Goal: Information Seeking & Learning: Learn about a topic

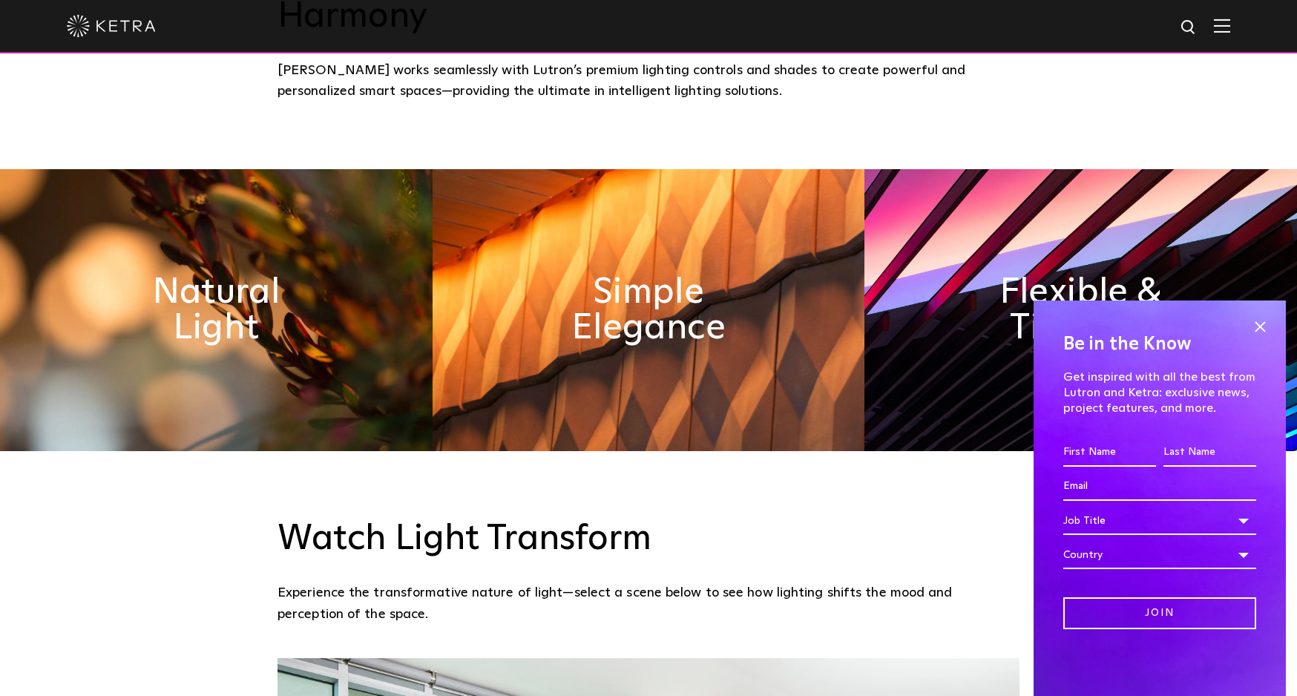
scroll to position [886, 0]
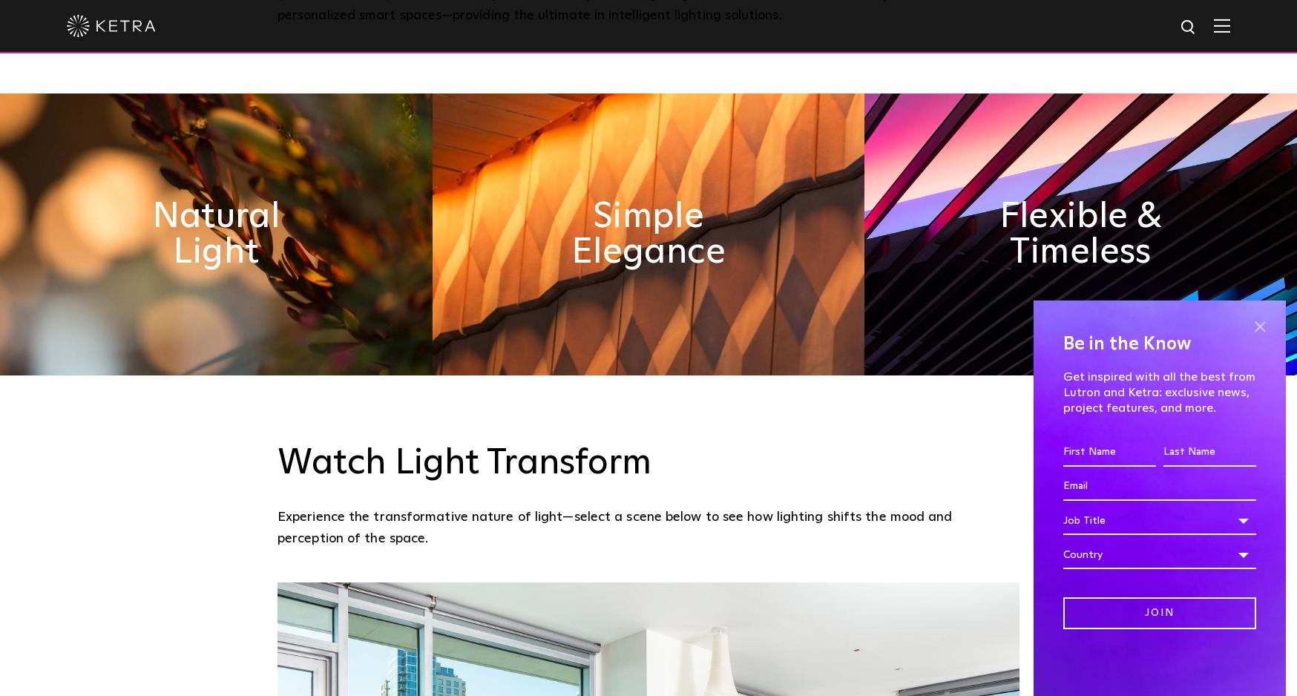
click at [1262, 325] on span at bounding box center [1259, 326] width 22 height 22
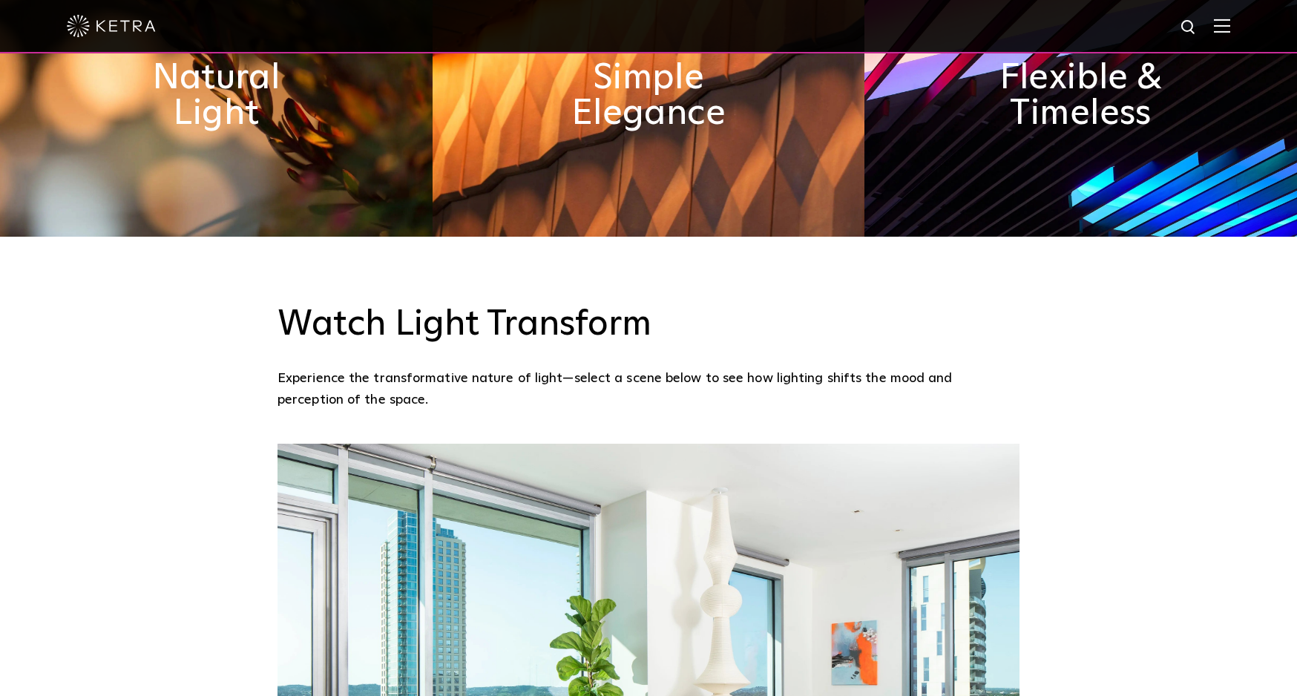
scroll to position [1415, 0]
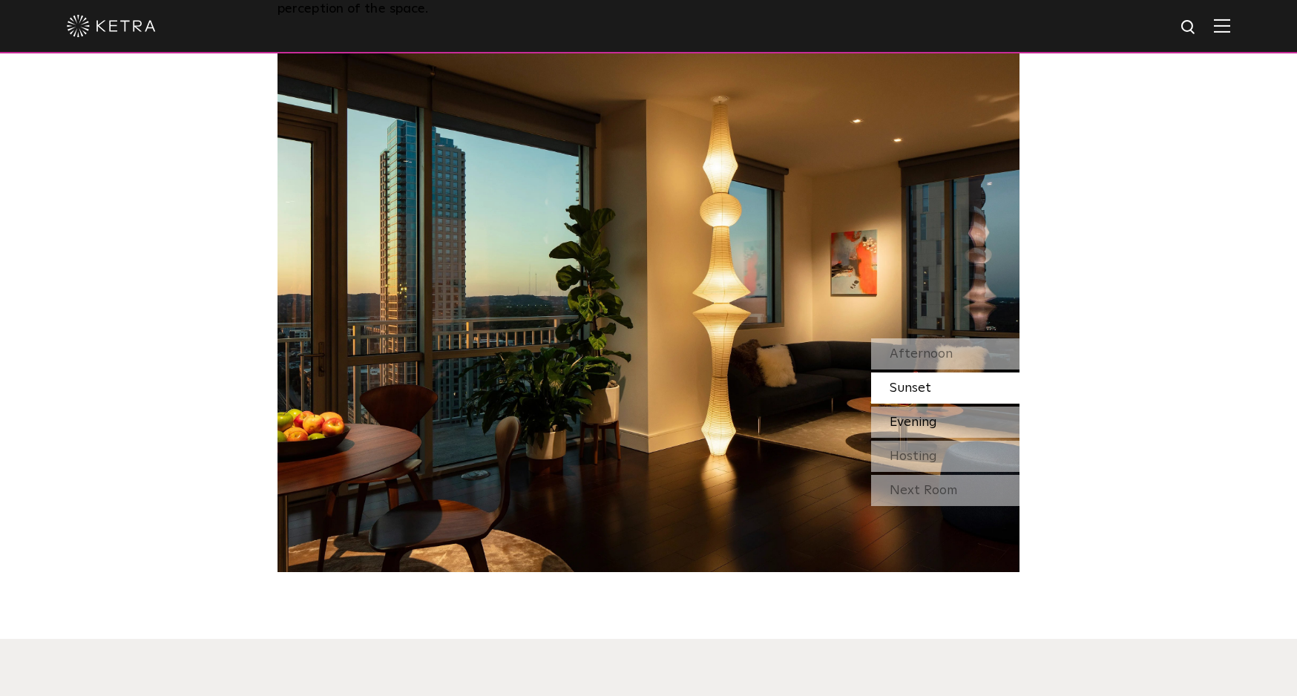
click at [933, 406] on div "Evening" at bounding box center [945, 421] width 148 height 31
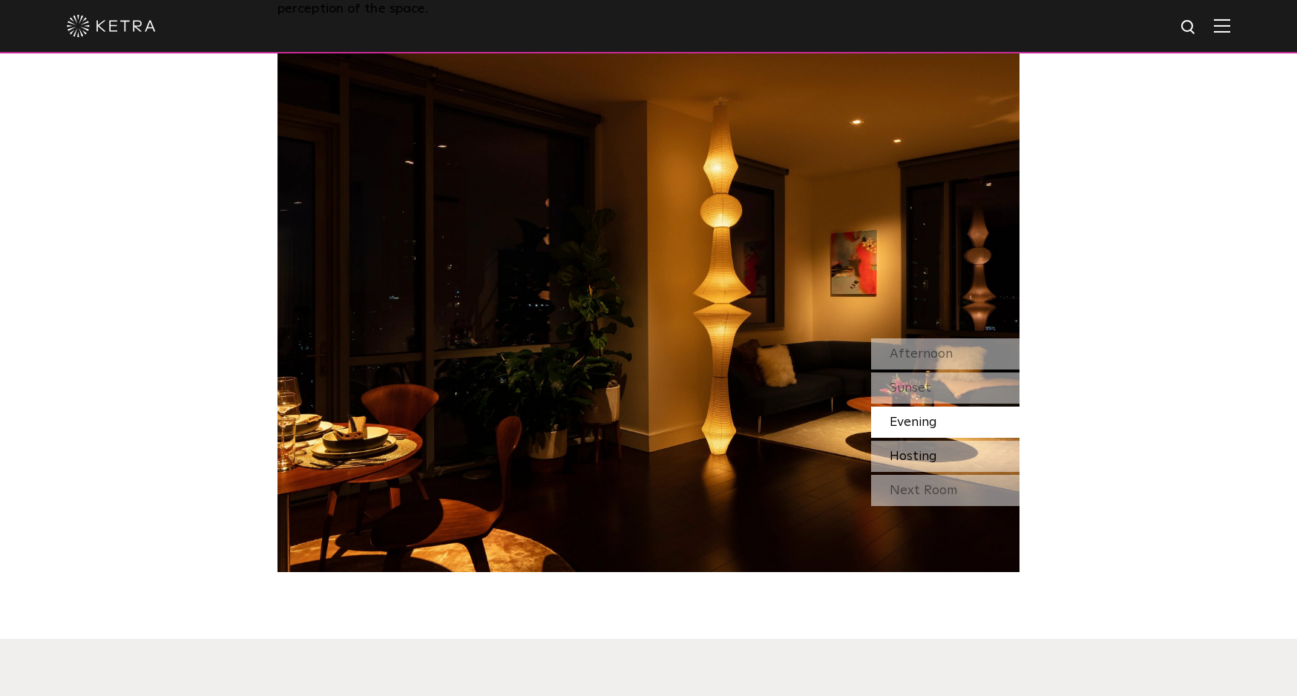
click at [936, 450] on span "Hosting" at bounding box center [912, 456] width 47 height 13
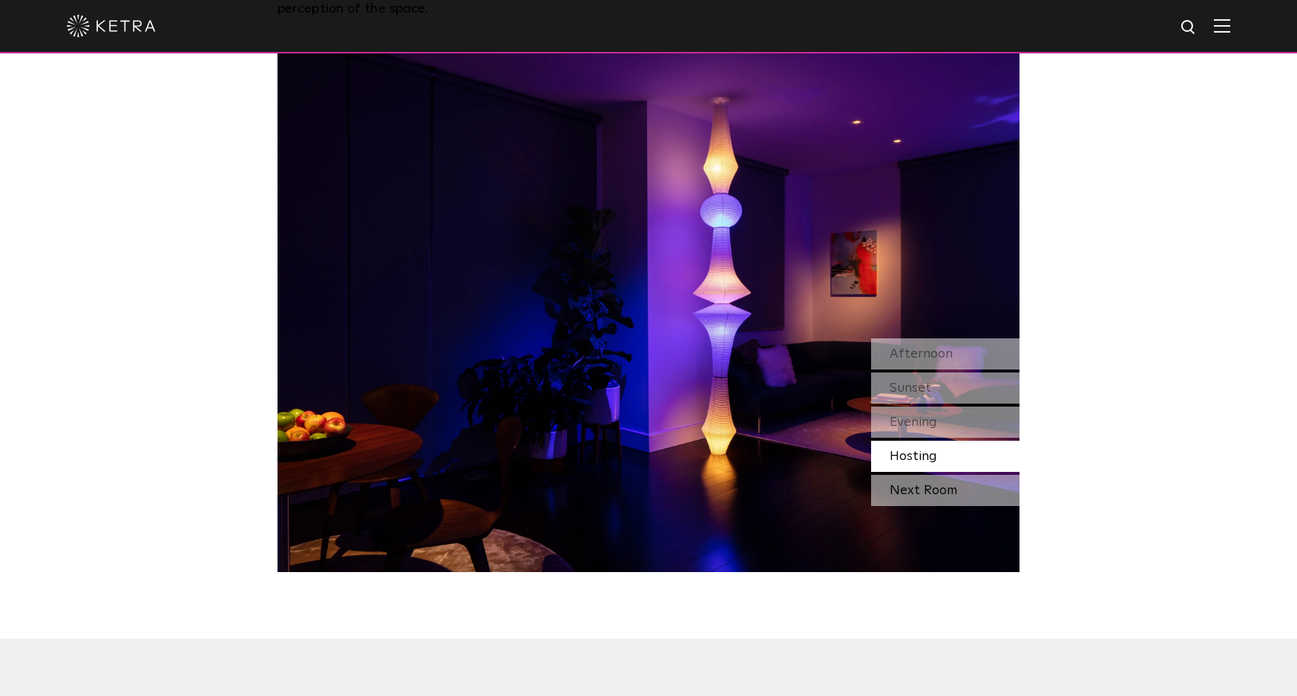
click at [947, 475] on div "Next Room" at bounding box center [945, 490] width 148 height 31
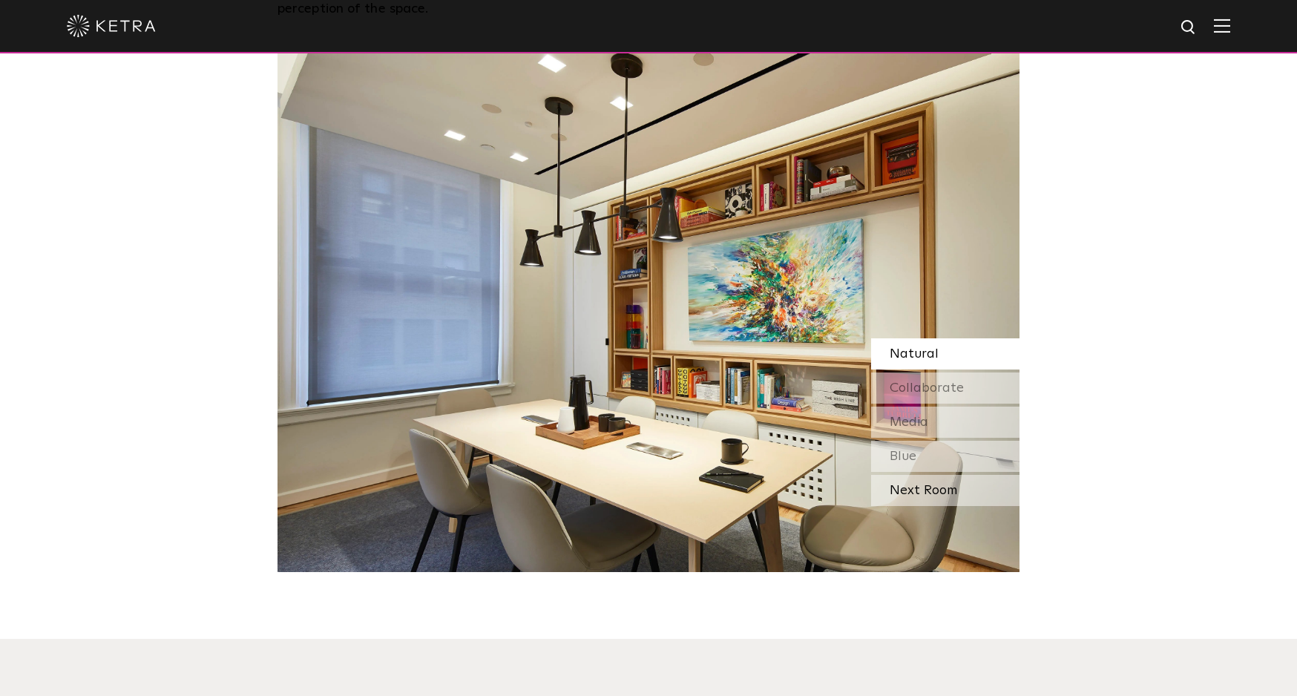
scroll to position [1397, 0]
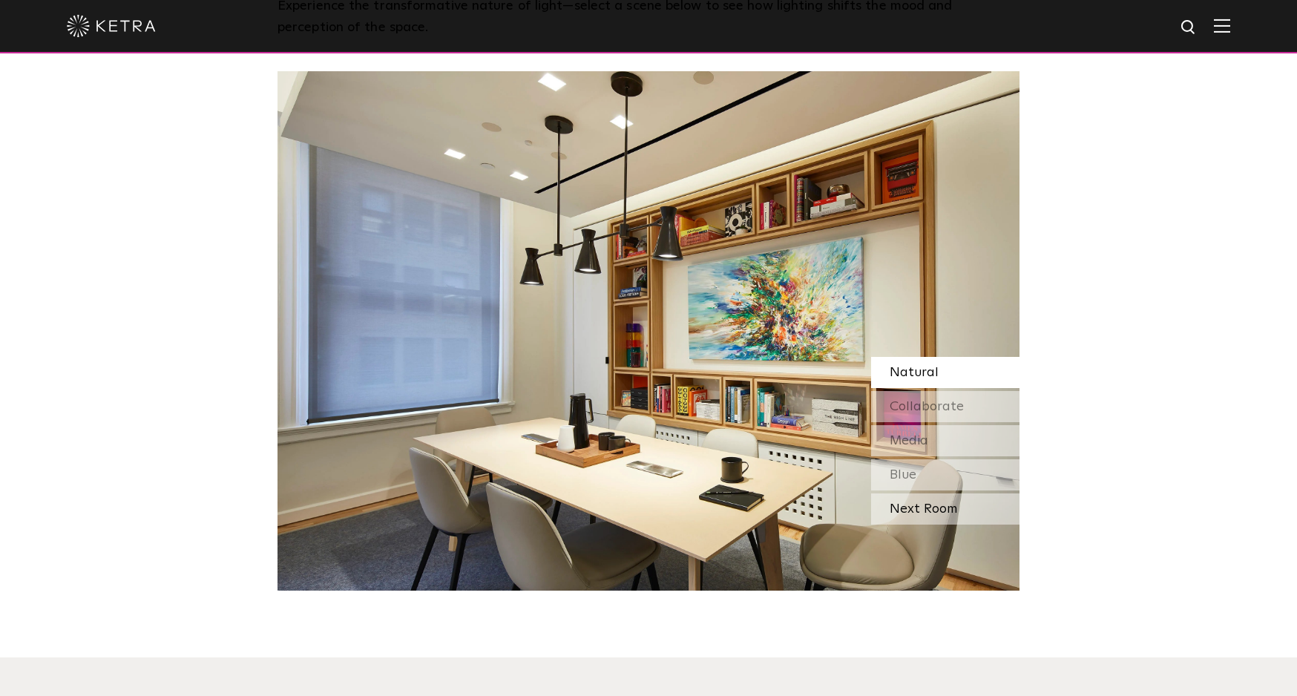
click at [958, 493] on div "Next Room" at bounding box center [945, 508] width 148 height 31
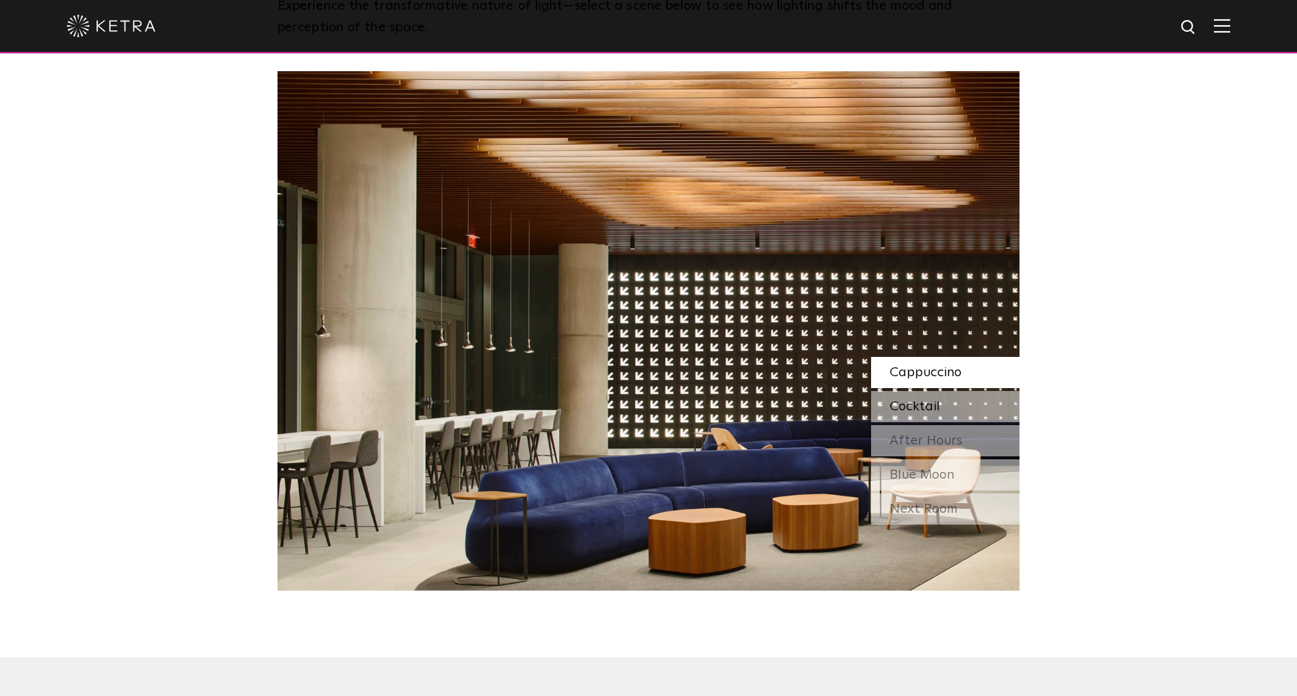
click at [948, 391] on div "Cocktail" at bounding box center [945, 406] width 148 height 31
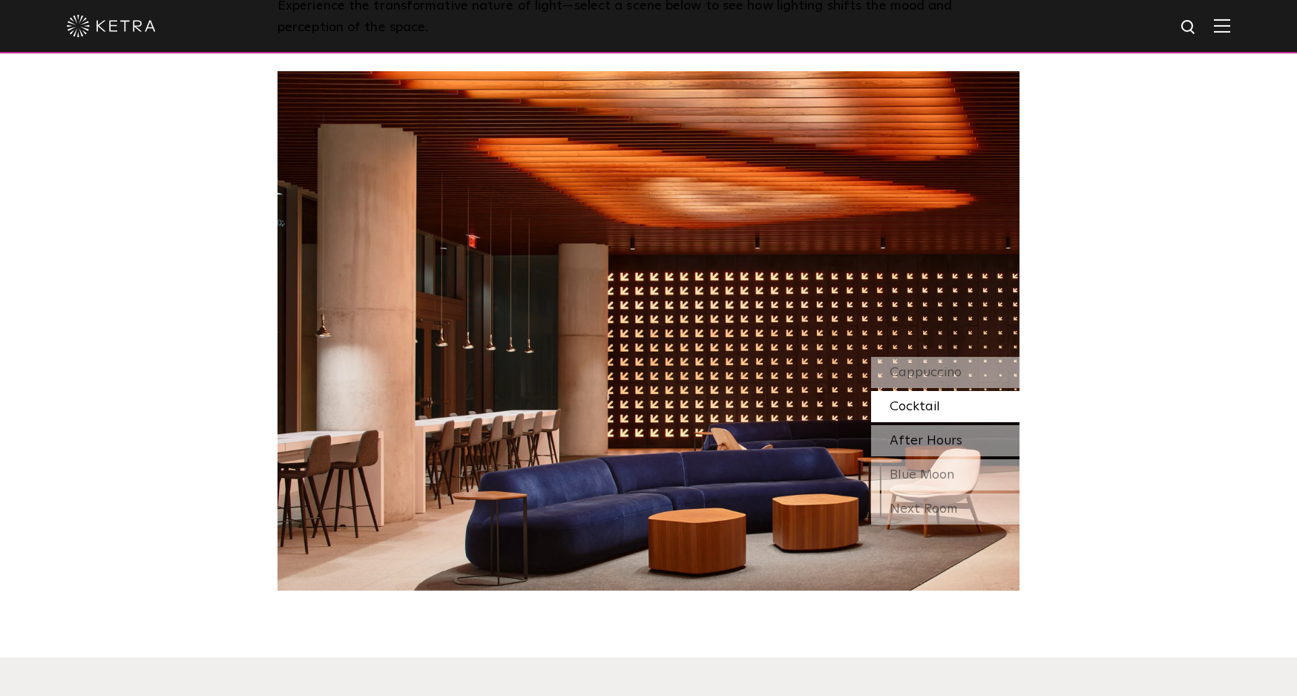
click at [943, 434] on span "After Hours" at bounding box center [925, 440] width 73 height 13
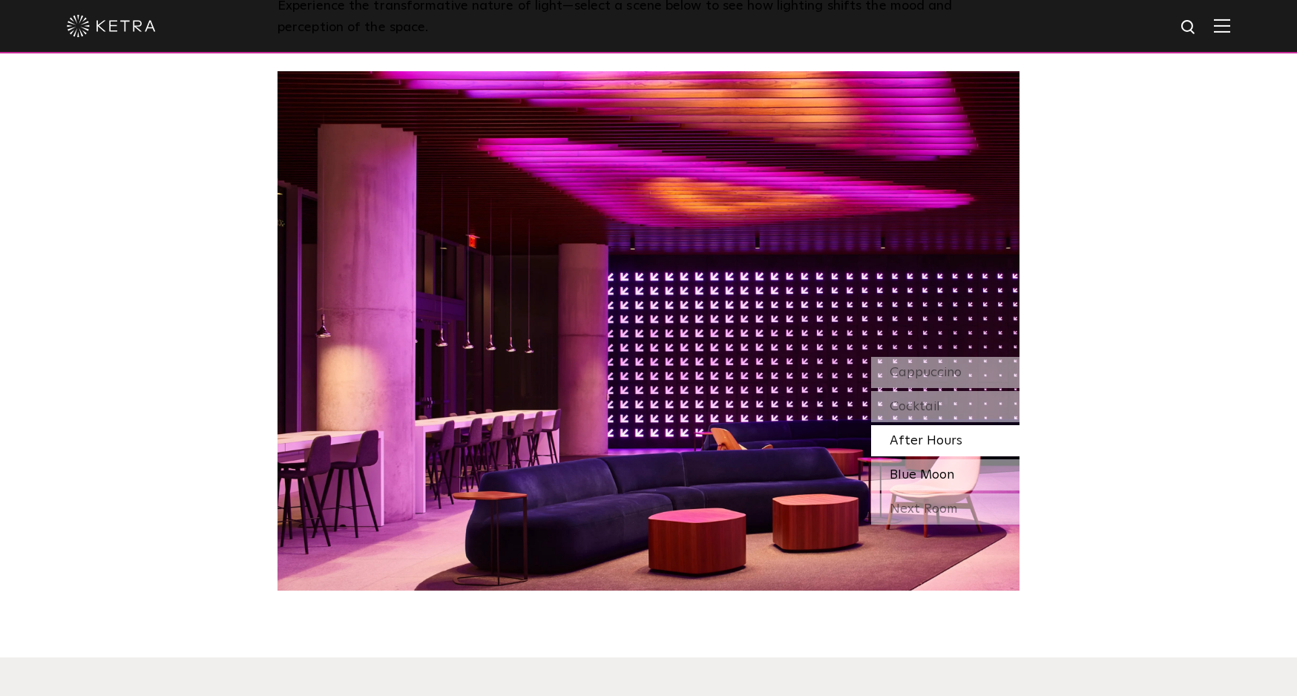
click at [951, 468] on span "Blue Moon" at bounding box center [921, 474] width 65 height 13
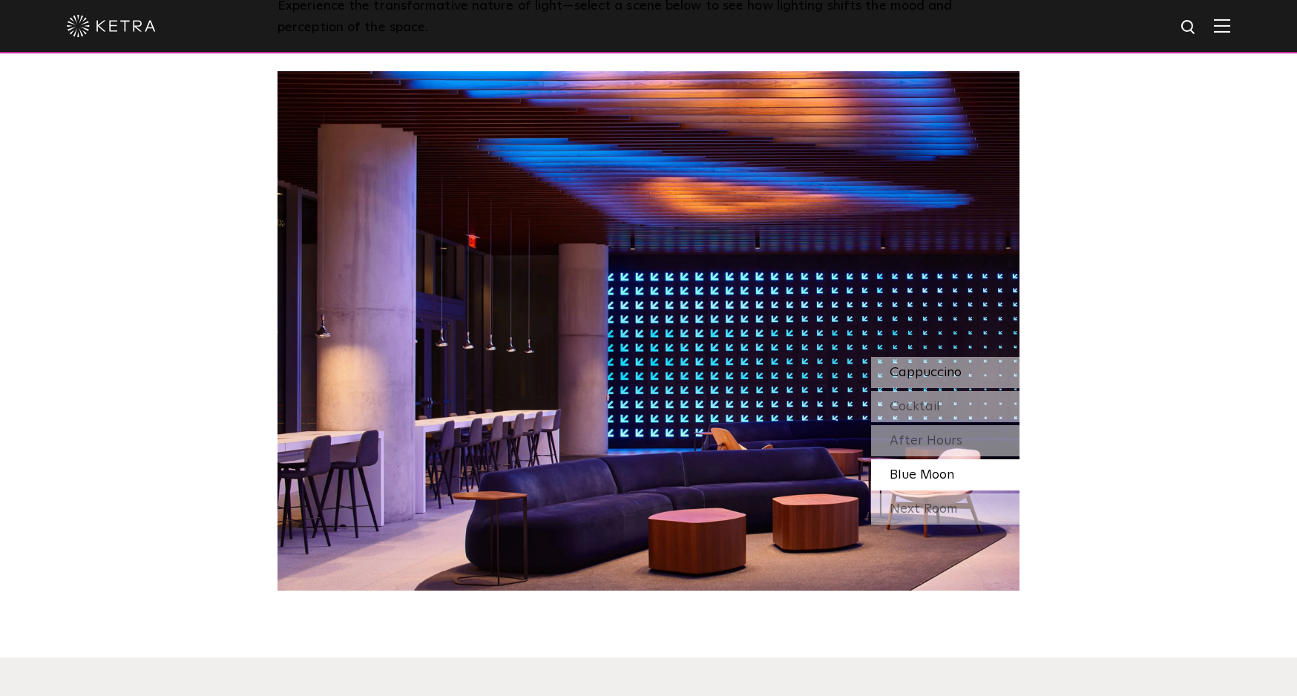
click at [930, 366] on span "Cappuccino" at bounding box center [925, 372] width 72 height 13
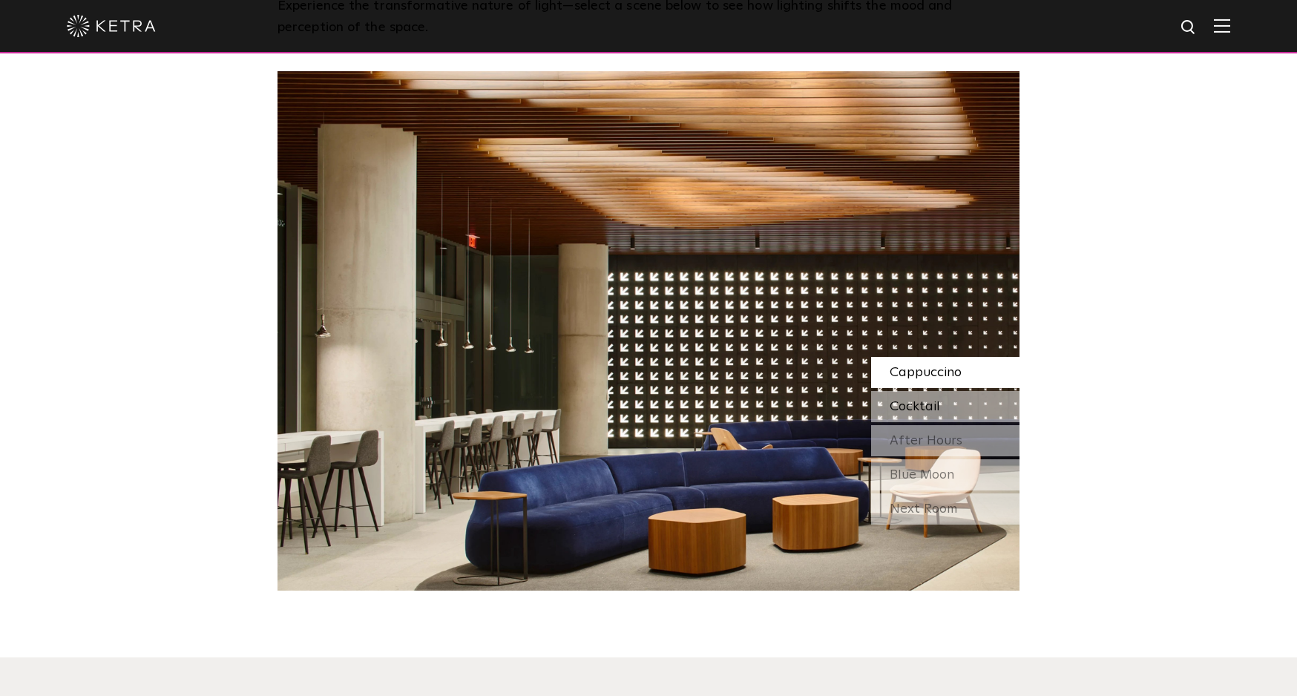
click at [921, 400] on span "Cocktail" at bounding box center [914, 406] width 50 height 13
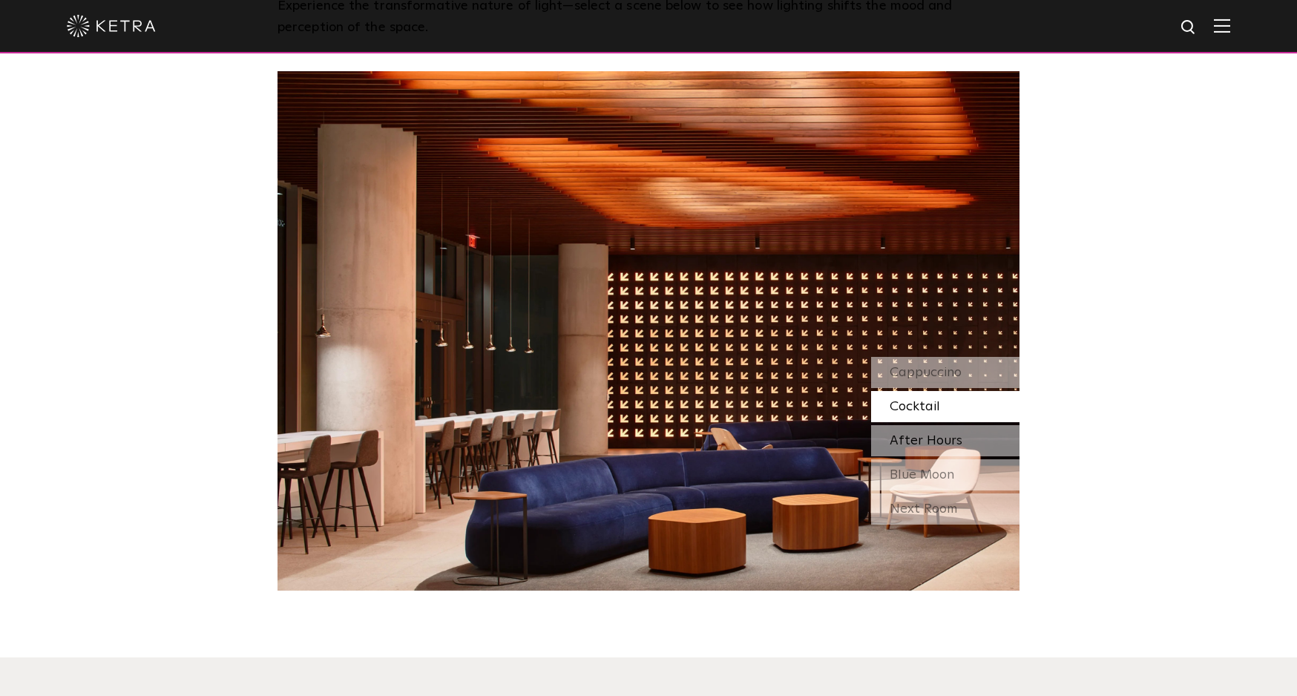
click at [931, 434] on span "After Hours" at bounding box center [925, 440] width 73 height 13
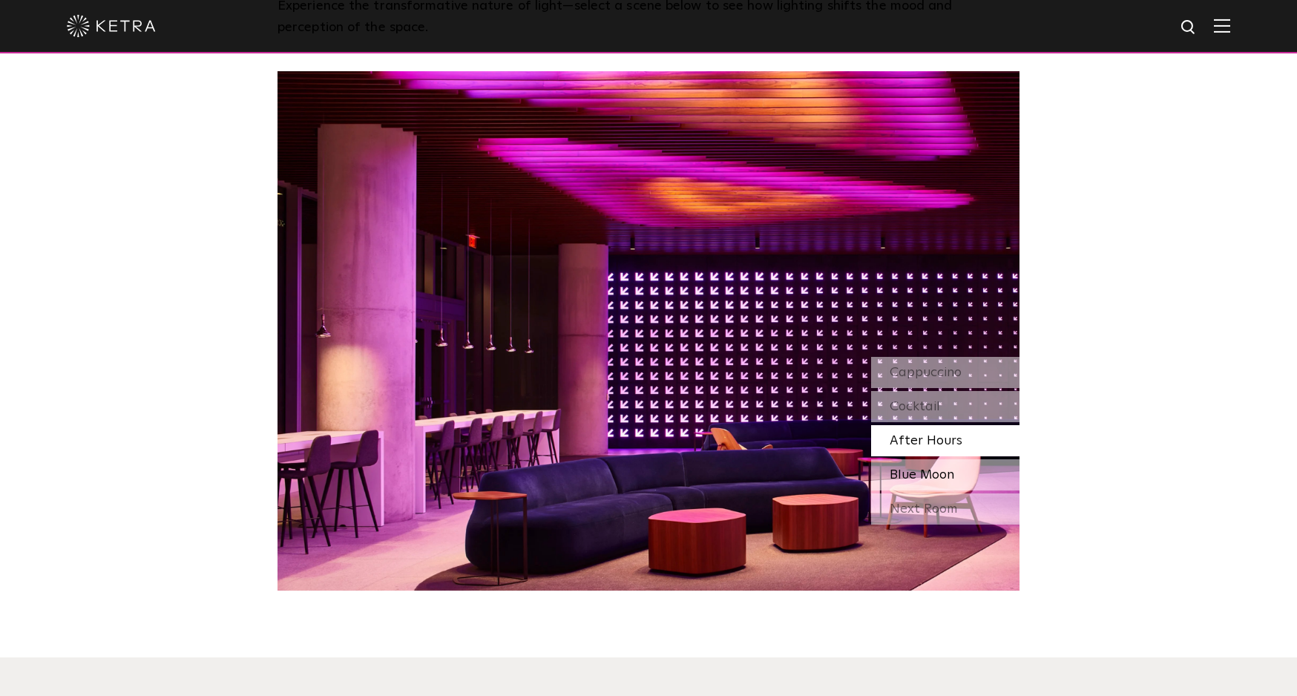
click at [936, 468] on span "Blue Moon" at bounding box center [921, 474] width 65 height 13
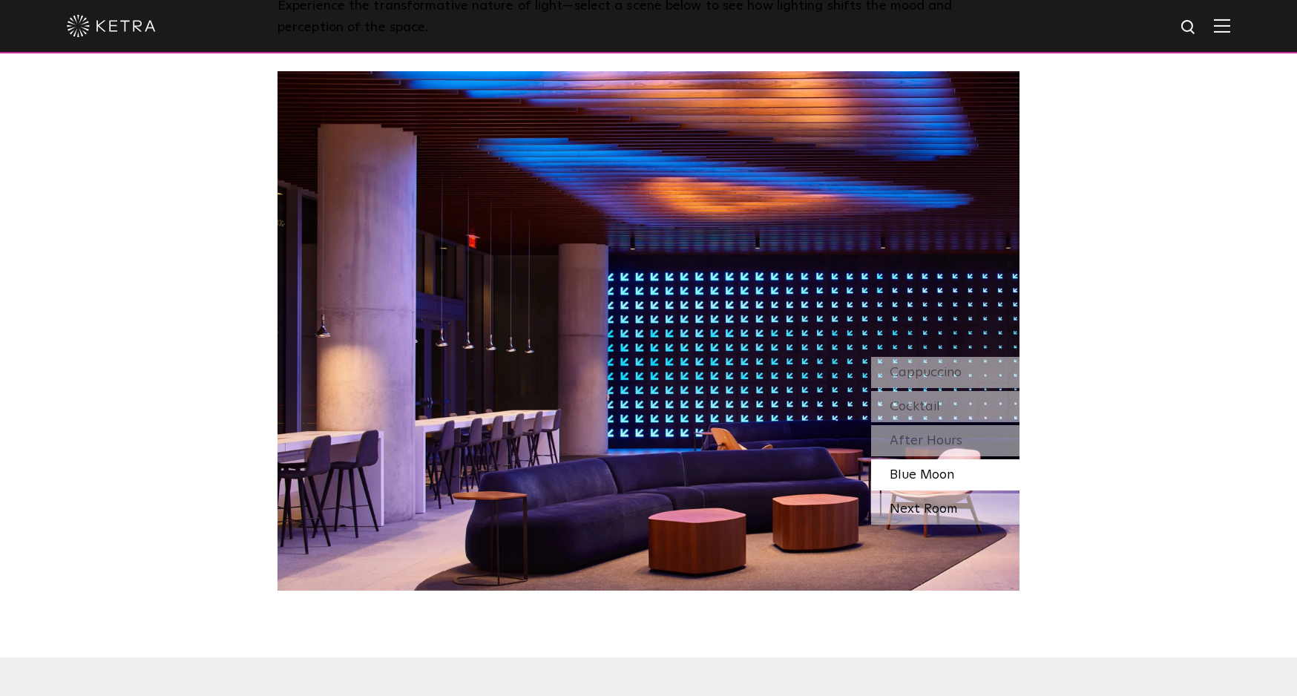
click at [942, 493] on div "Next Room" at bounding box center [945, 508] width 148 height 31
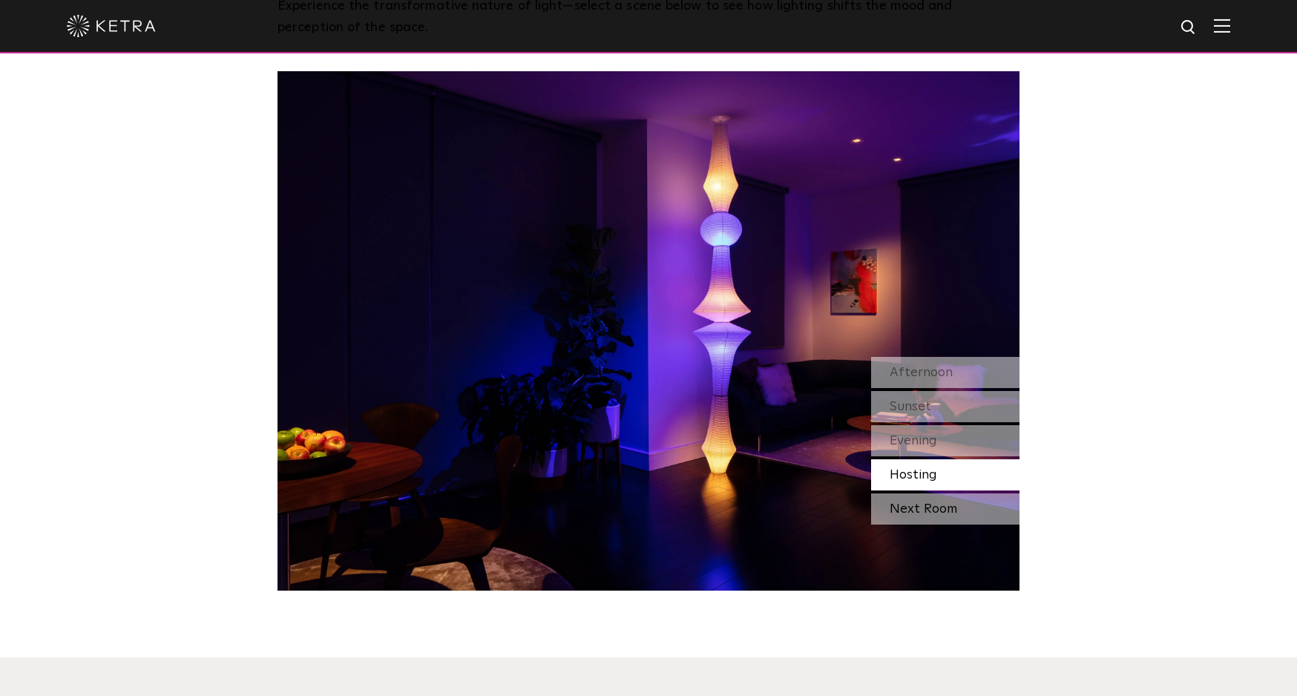
click at [935, 493] on div "Next Room" at bounding box center [945, 508] width 148 height 31
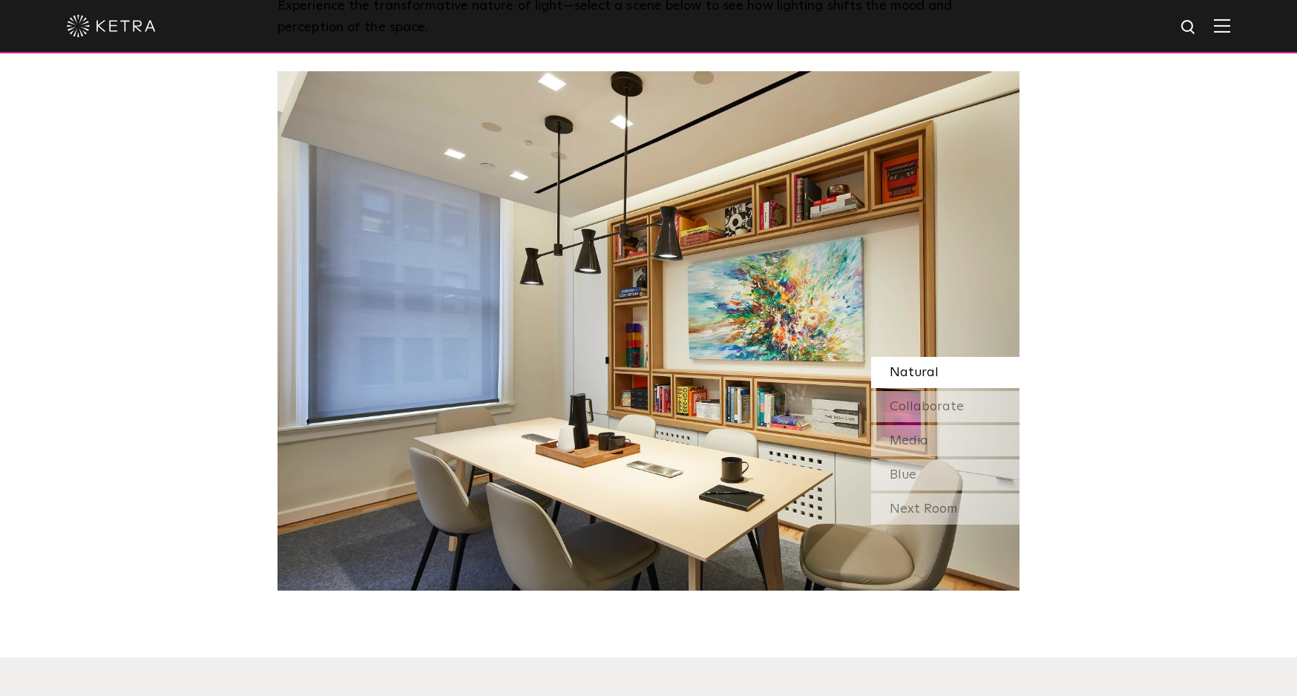
click at [944, 357] on div "Natural" at bounding box center [945, 372] width 148 height 31
click at [942, 400] on span "Collaborate" at bounding box center [926, 406] width 74 height 13
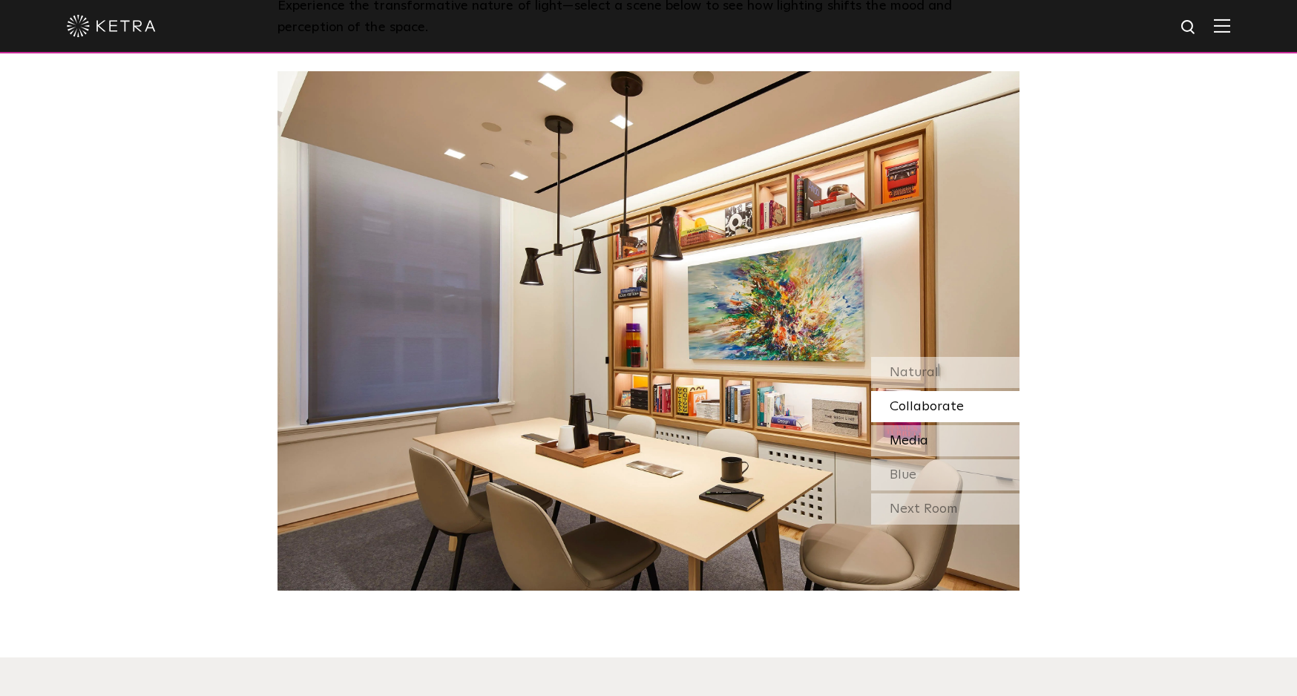
click at [941, 425] on div "Media" at bounding box center [945, 440] width 148 height 31
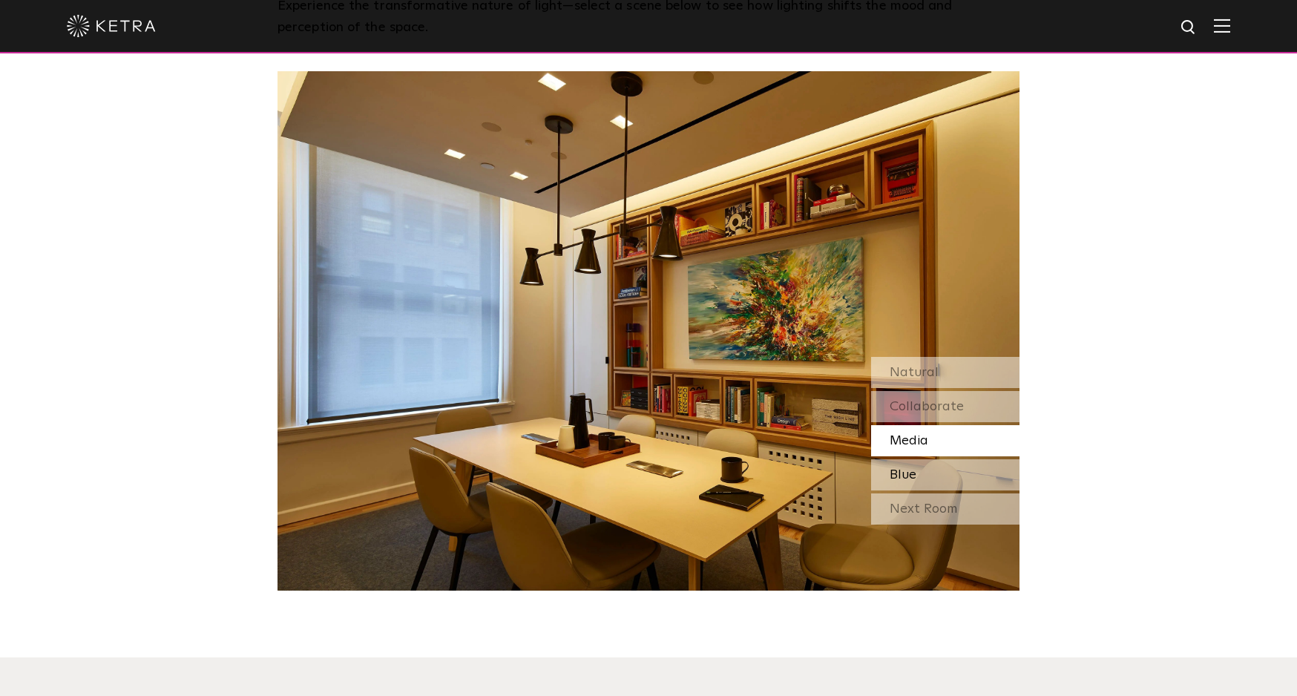
click at [934, 459] on div "Blue" at bounding box center [945, 474] width 148 height 31
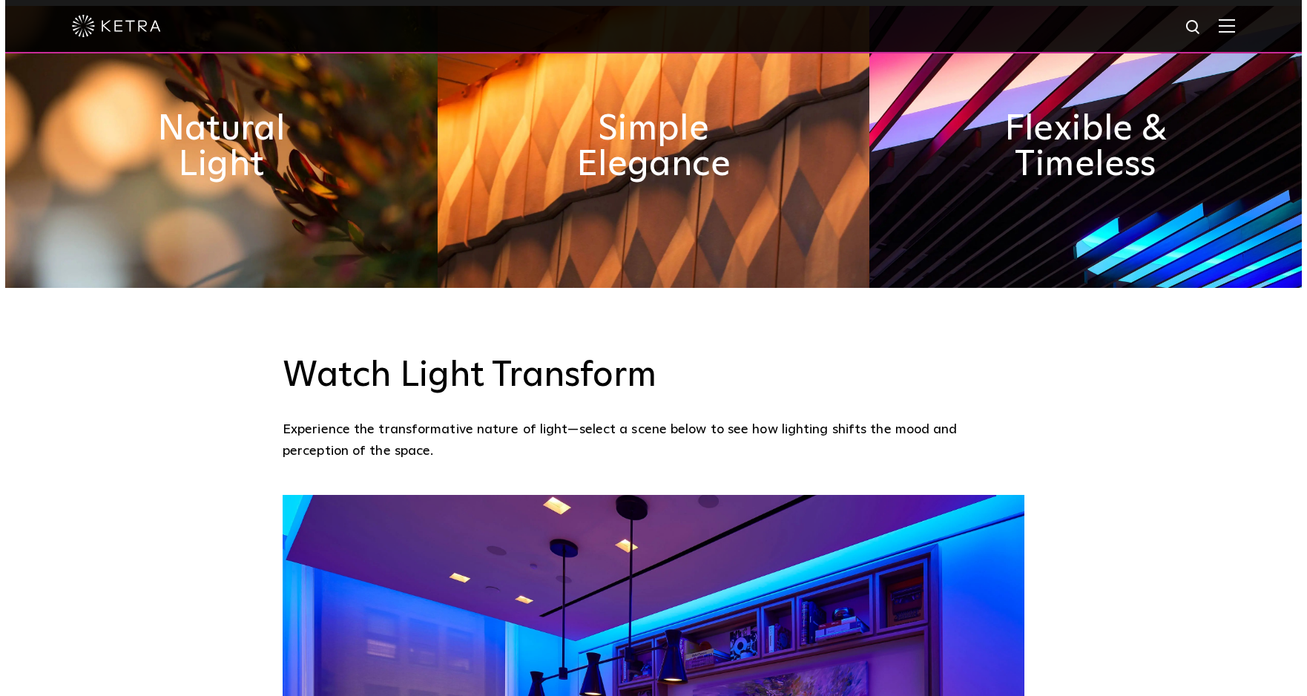
scroll to position [0, 0]
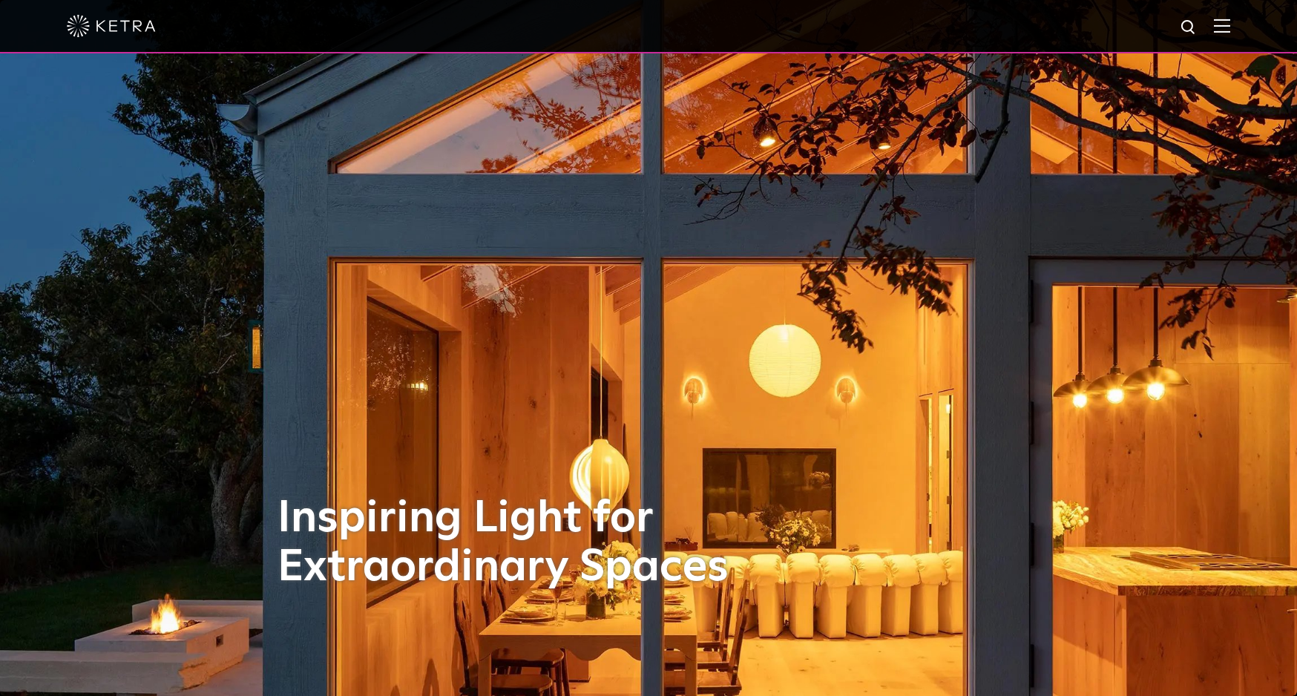
click at [1230, 25] on img at bounding box center [1222, 26] width 16 height 14
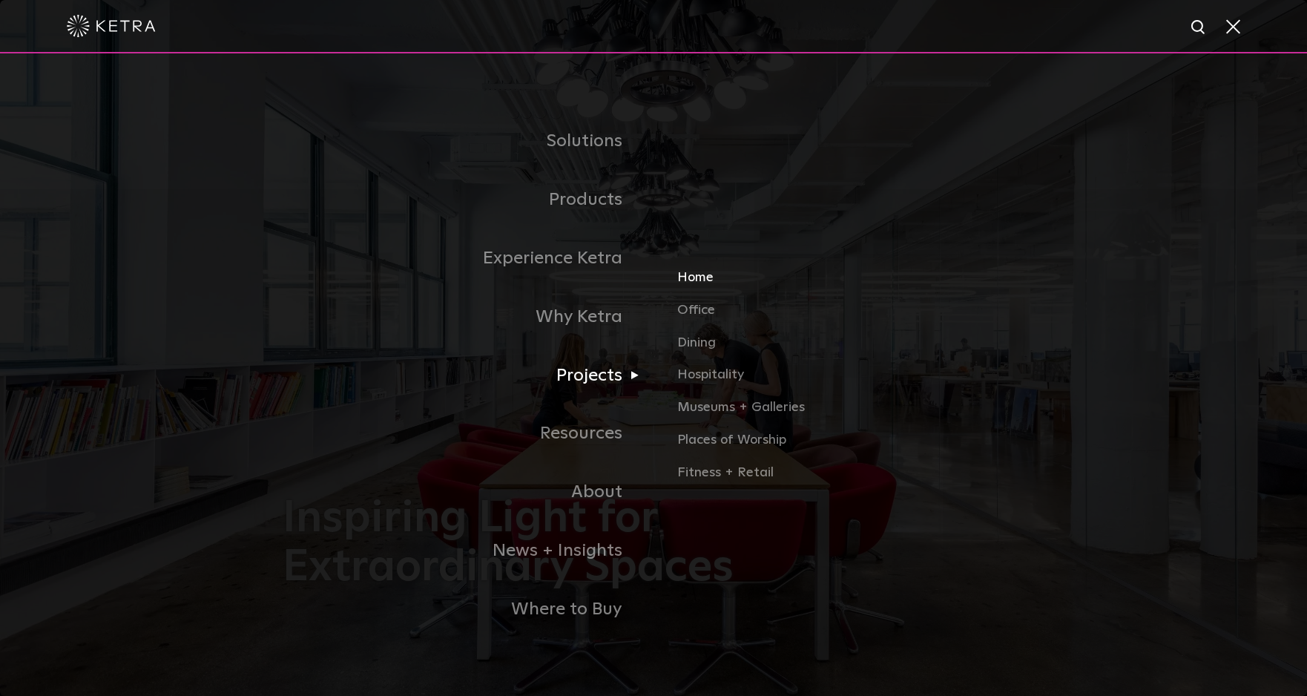
click at [709, 274] on link "Home" at bounding box center [850, 283] width 347 height 33
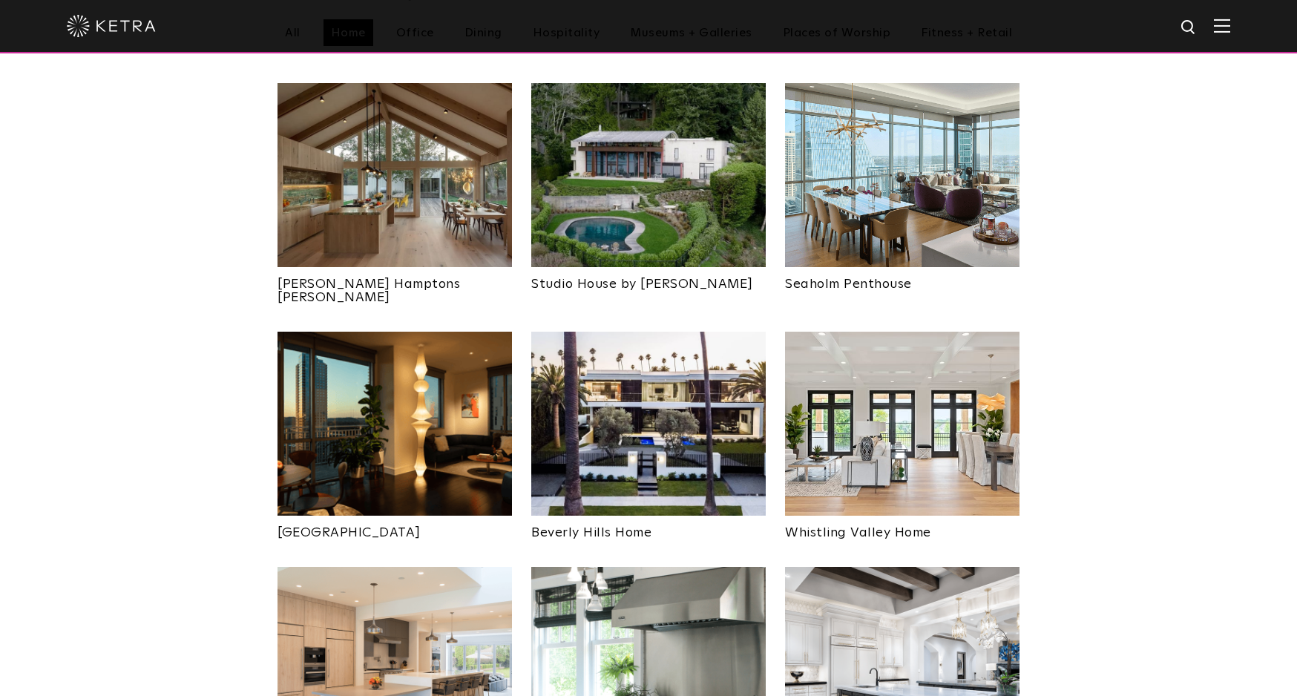
scroll to position [635, 0]
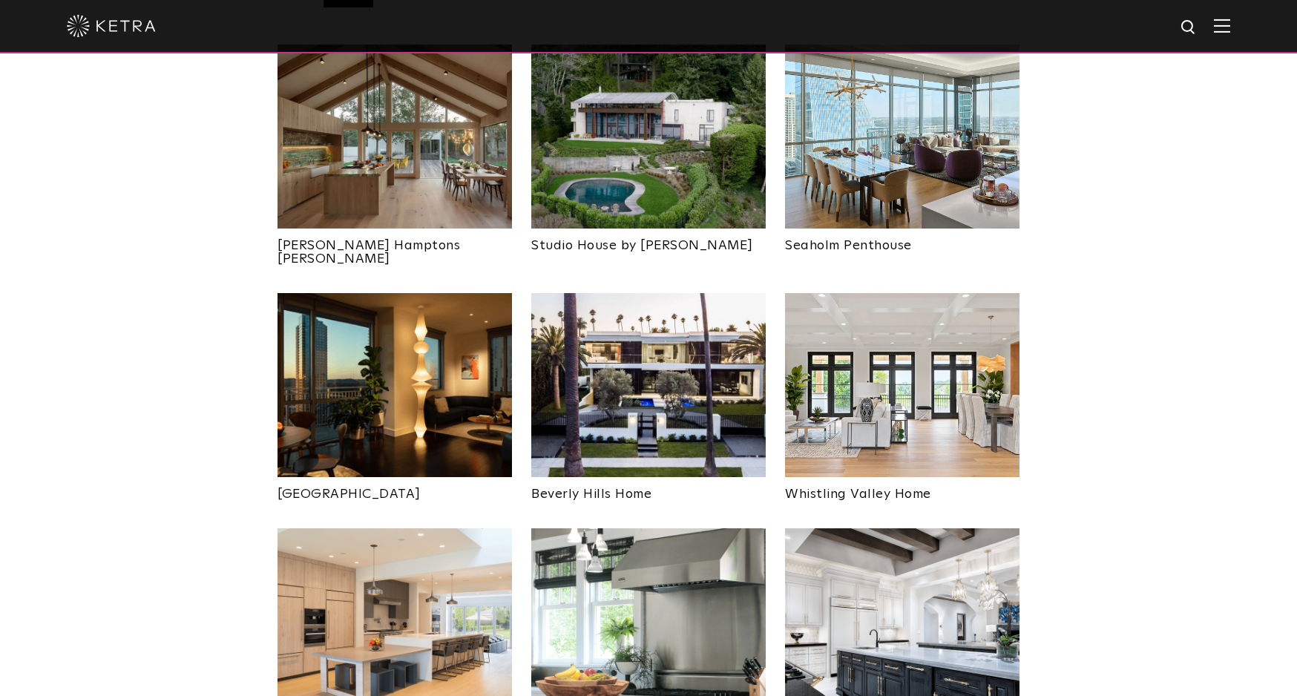
click at [921, 176] on img at bounding box center [902, 137] width 234 height 184
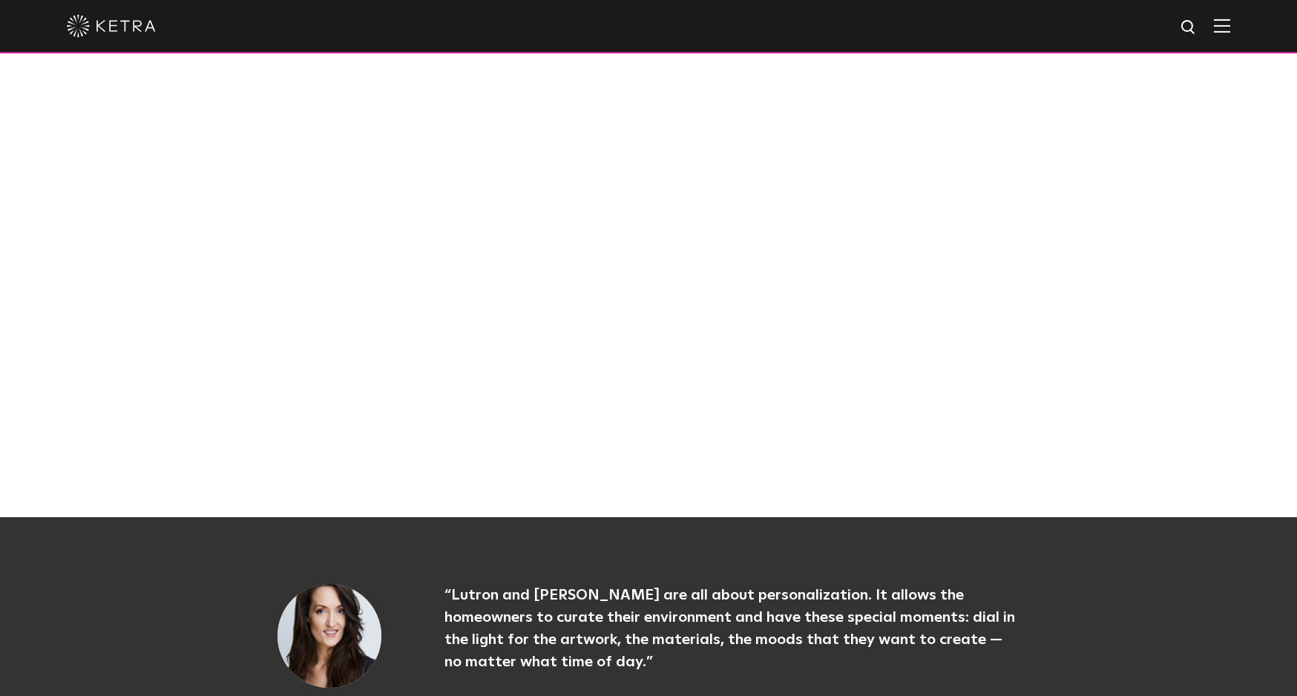
scroll to position [1487, 0]
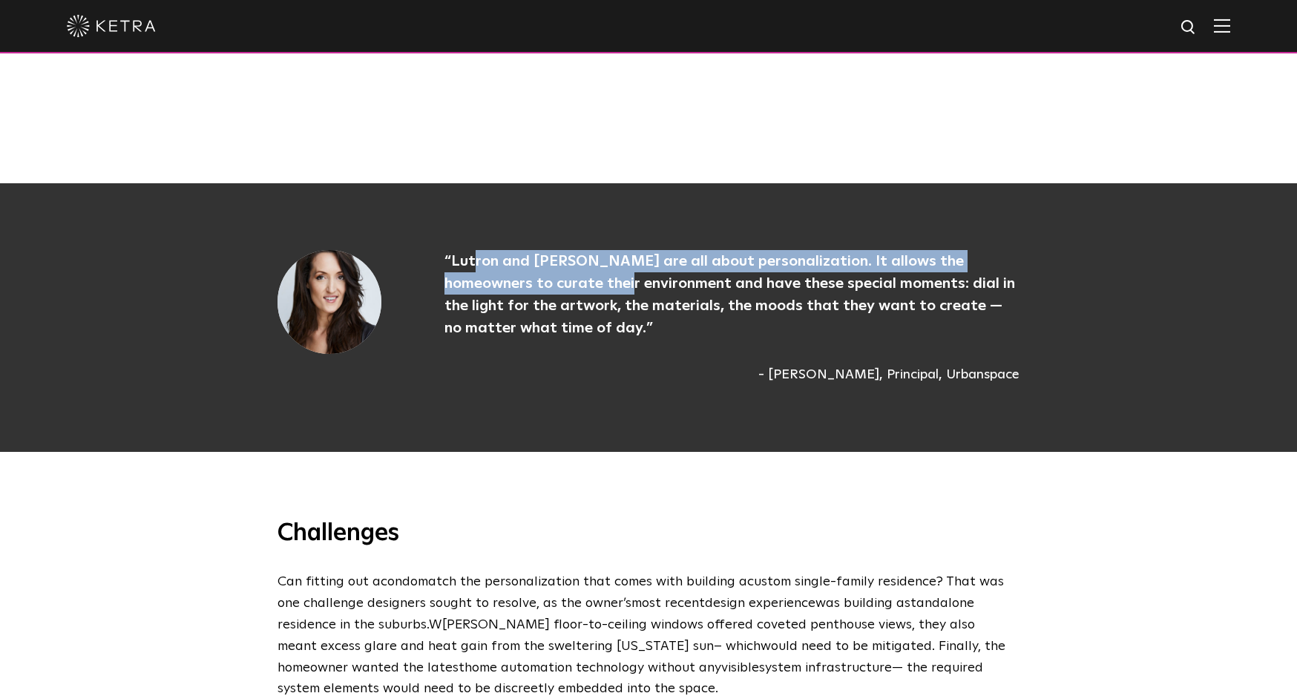
drag, startPoint x: 484, startPoint y: 217, endPoint x: 666, endPoint y: 254, distance: 186.1
click at [578, 254] on span "Lutron and Ketra are all about personalization. It allows the homeowners to cur…" at bounding box center [729, 295] width 570 height 82
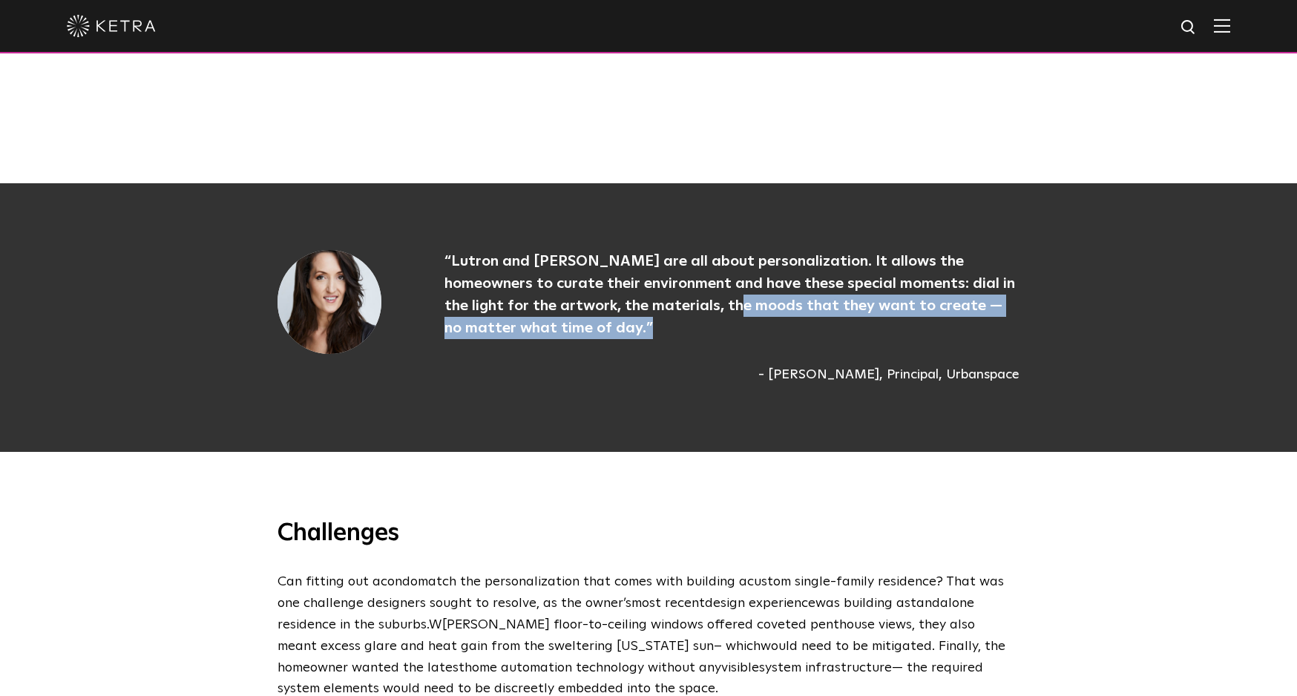
drag, startPoint x: 711, startPoint y: 266, endPoint x: 747, endPoint y: 295, distance: 46.3
click at [722, 271] on p "“ Lutron and Ketra are all about personalization. It allows the homeowners to c…" at bounding box center [731, 294] width 575 height 89
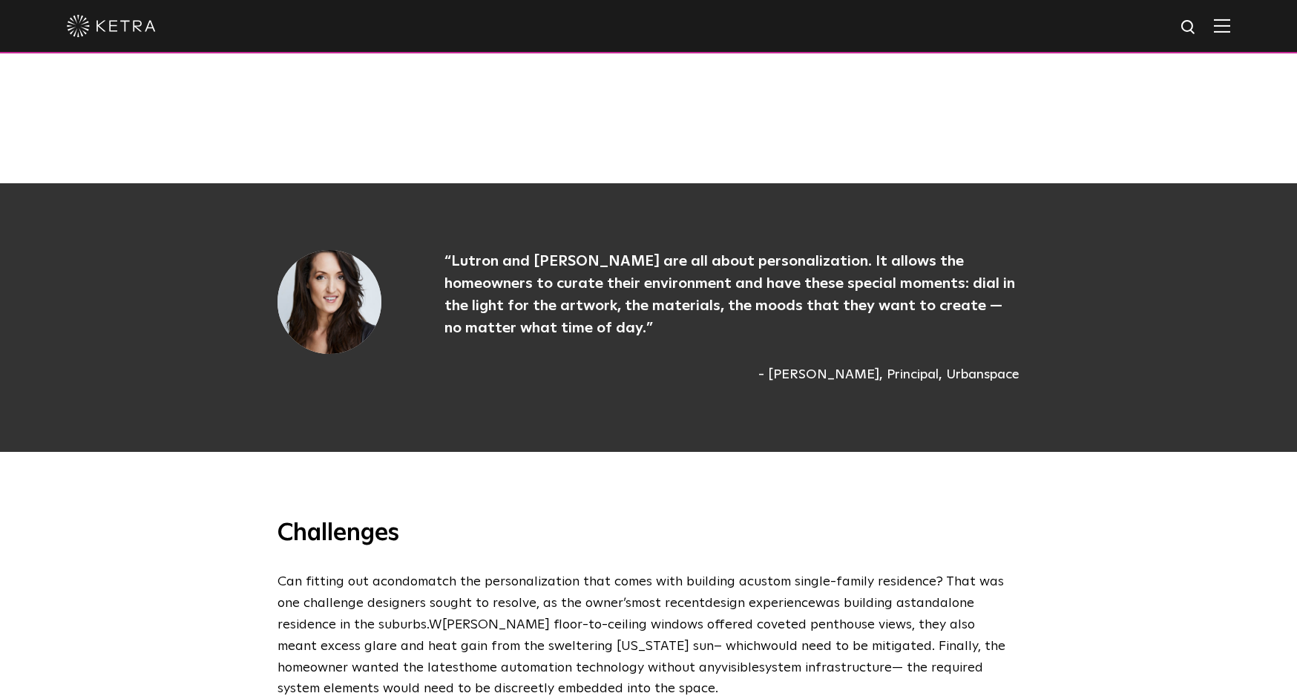
drag, startPoint x: 866, startPoint y: 310, endPoint x: 1019, endPoint y: 328, distance: 154.6
click at [907, 317] on div "“ Lutron and Ketra are all about personalization. It allows the homeowners to c…" at bounding box center [702, 317] width 634 height 135
drag, startPoint x: 1019, startPoint y: 328, endPoint x: 1030, endPoint y: 329, distance: 11.2
click at [1030, 329] on div "“ Lutron and Ketra are all about personalization. It allows the homeowners to c…" at bounding box center [648, 317] width 771 height 135
drag, startPoint x: 1030, startPoint y: 329, endPoint x: 803, endPoint y: 316, distance: 228.1
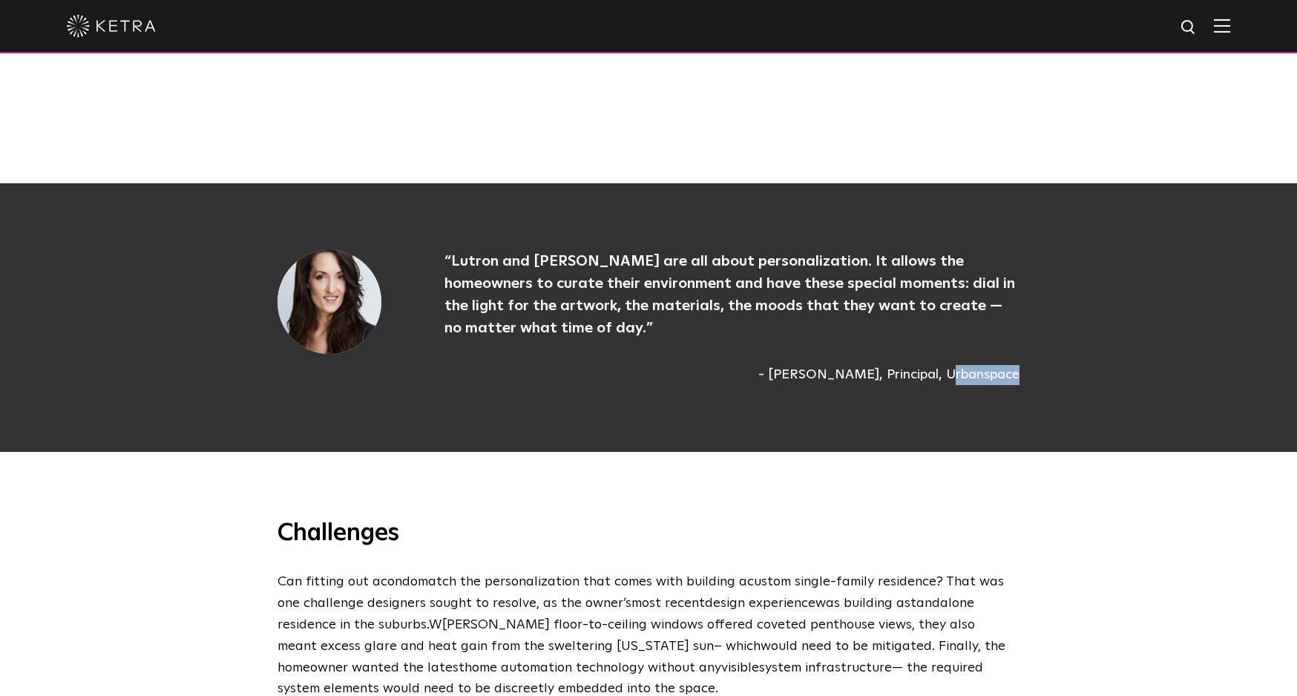
click at [953, 322] on div "“ Lutron and Ketra are all about personalization. It allows the homeowners to c…" at bounding box center [648, 317] width 771 height 135
click at [786, 315] on div "“ Lutron and Ketra are all about personalization. It allows the homeowners to c…" at bounding box center [702, 317] width 634 height 135
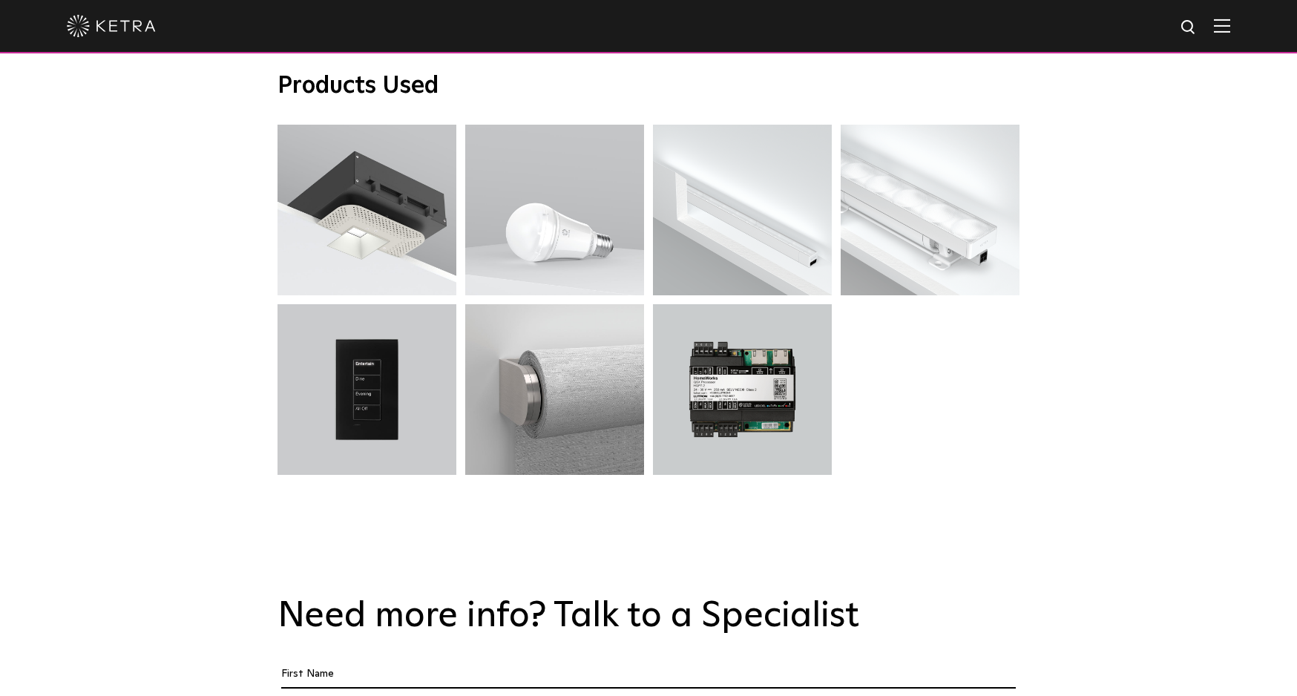
scroll to position [5340, 0]
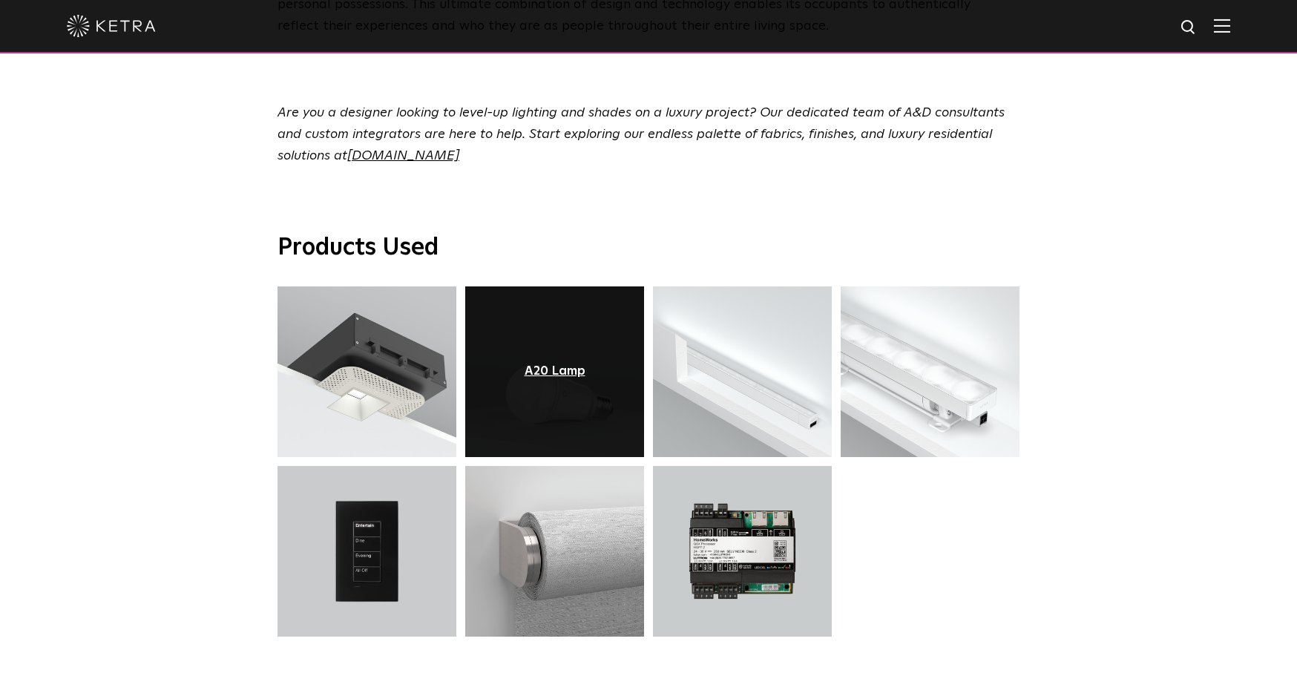
click at [576, 364] on div "A20 Lamp" at bounding box center [554, 371] width 61 height 15
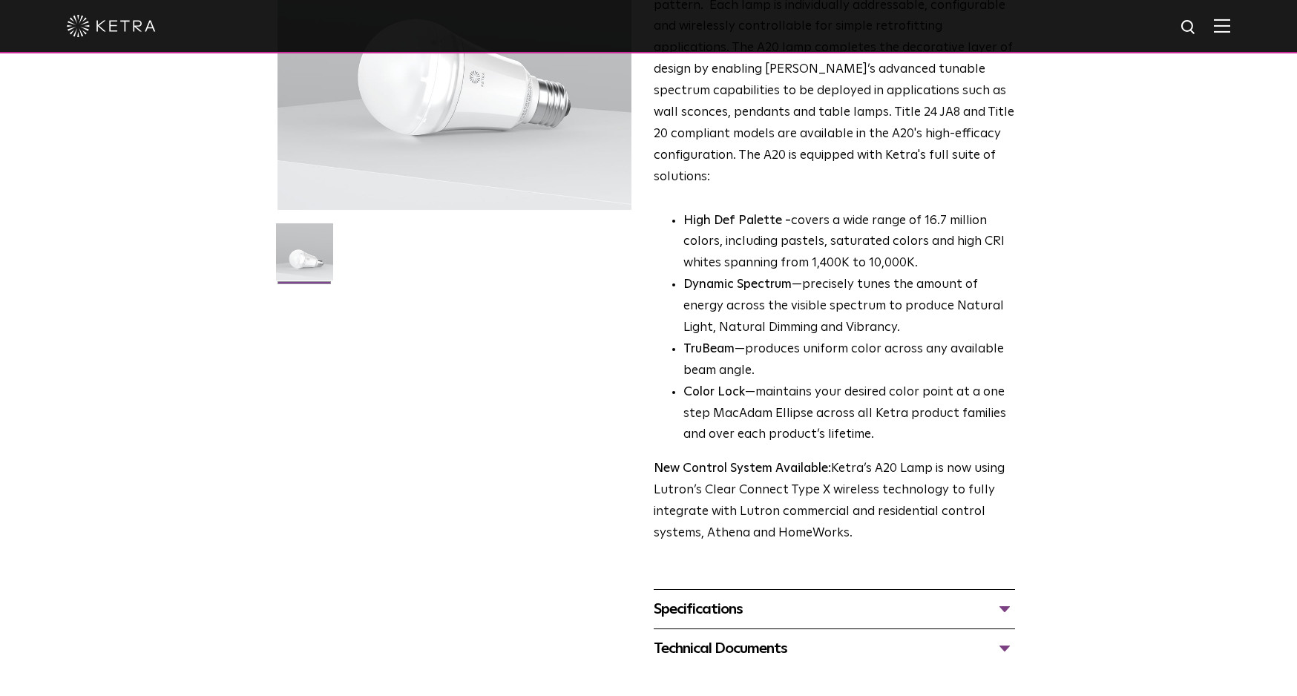
scroll to position [467, 0]
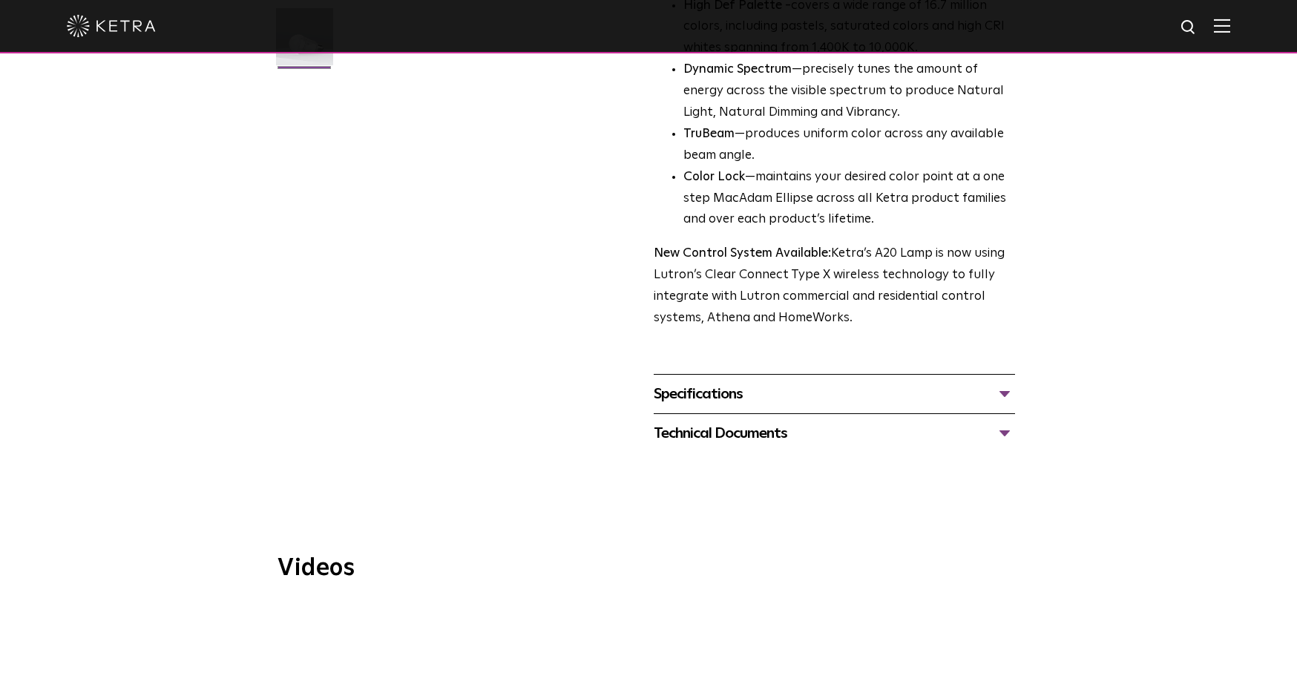
click at [810, 382] on div "Specifications" at bounding box center [833, 394] width 361 height 24
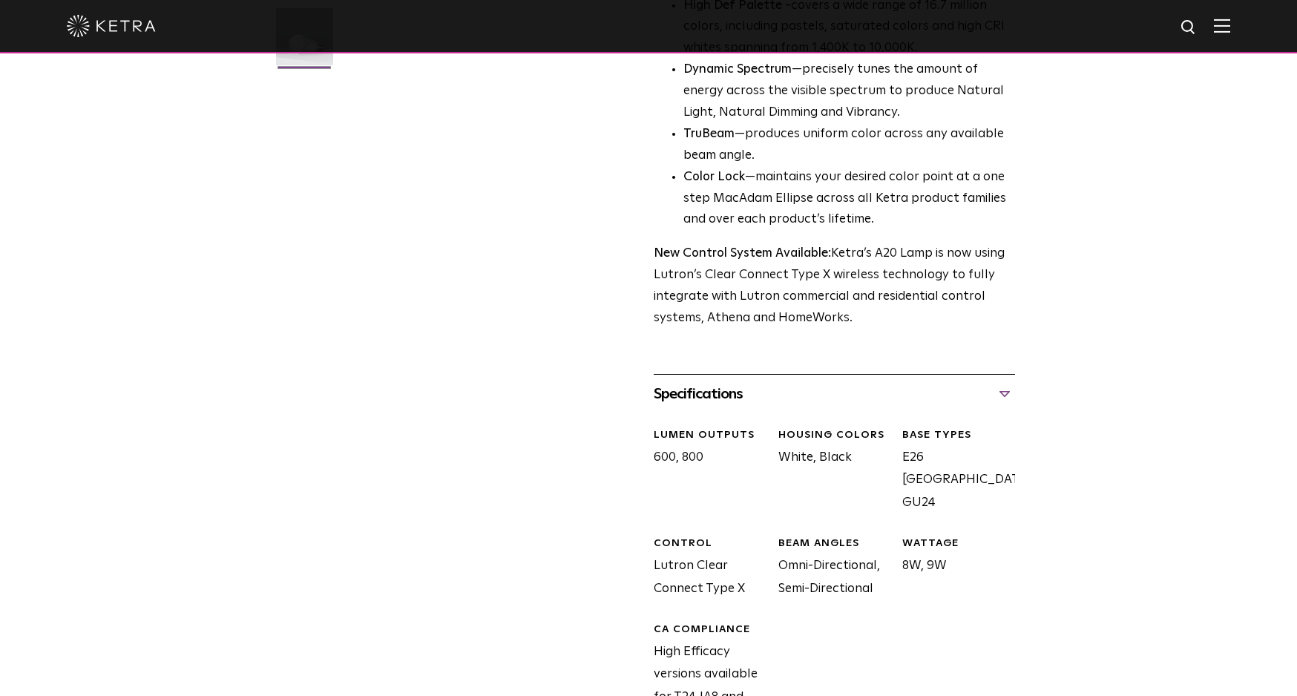
click at [810, 382] on div "Specifications" at bounding box center [833, 394] width 361 height 24
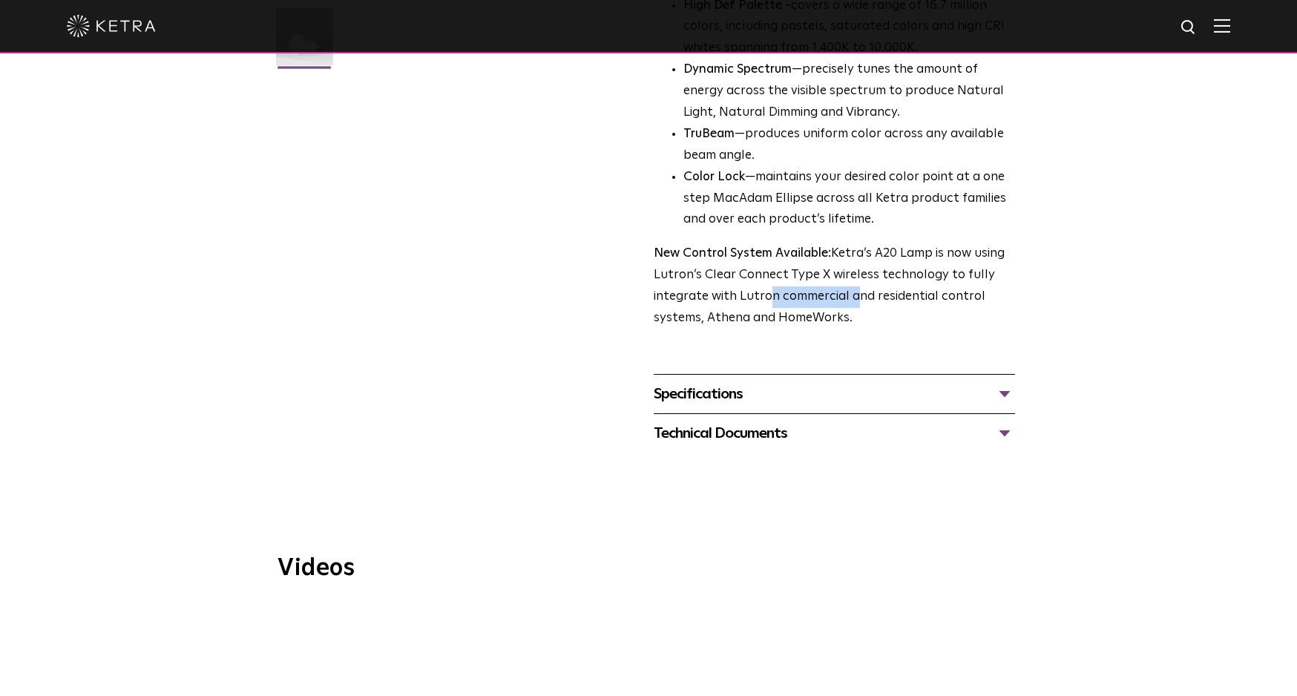
drag, startPoint x: 774, startPoint y: 245, endPoint x: 945, endPoint y: 245, distance: 170.6
click at [846, 246] on p "New Control System Available: Ketra’s A20 Lamp is now using Lutron’s Clear Conn…" at bounding box center [833, 286] width 361 height 86
click at [951, 245] on p "New Control System Available: Ketra’s A20 Lamp is now using Lutron’s Clear Conn…" at bounding box center [833, 286] width 361 height 86
drag, startPoint x: 832, startPoint y: 240, endPoint x: 948, endPoint y: 243, distance: 115.8
click at [860, 243] on p "New Control System Available: Ketra’s A20 Lamp is now using Lutron’s Clear Conn…" at bounding box center [833, 286] width 361 height 86
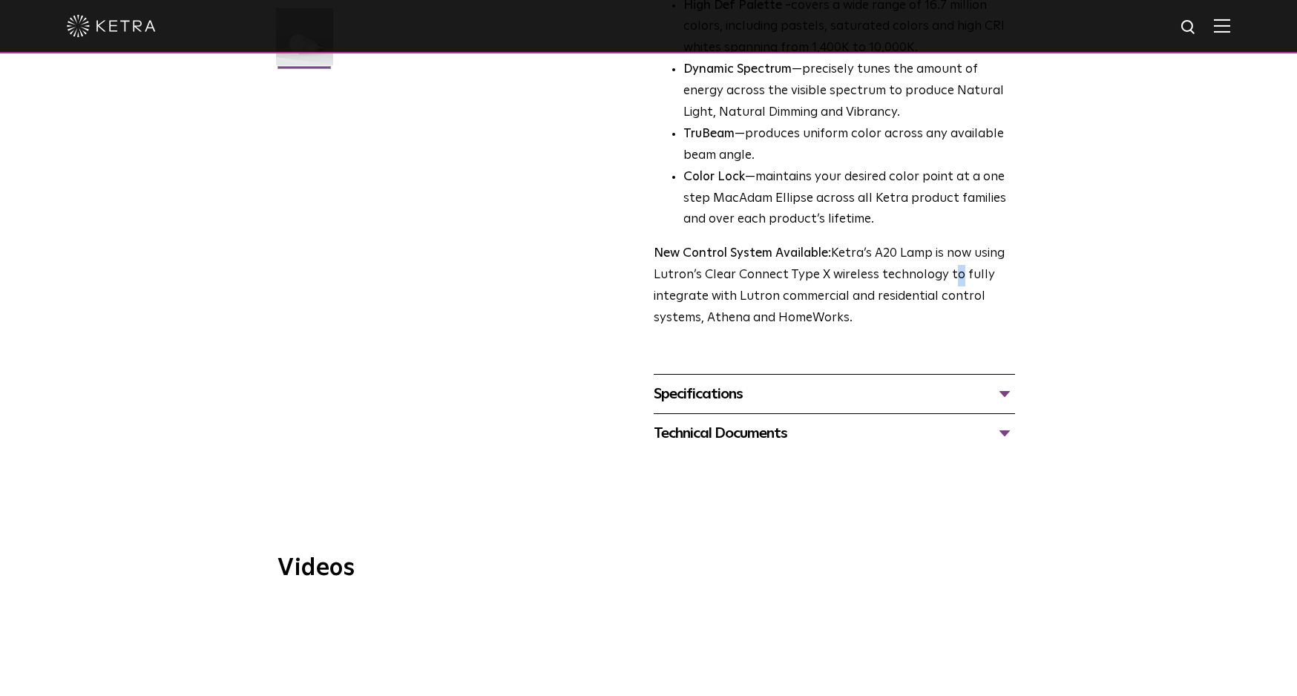
click at [948, 243] on p "New Control System Available: Ketra’s A20 Lamp is now using Lutron’s Clear Conn…" at bounding box center [833, 286] width 361 height 86
drag, startPoint x: 860, startPoint y: 237, endPoint x: 983, endPoint y: 242, distance: 122.5
click at [893, 243] on p "New Control System Available: Ketra’s A20 Lamp is now using Lutron’s Clear Conn…" at bounding box center [833, 286] width 361 height 86
drag, startPoint x: 1002, startPoint y: 242, endPoint x: 876, endPoint y: 229, distance: 126.7
click at [1001, 243] on p "New Control System Available: Ketra’s A20 Lamp is now using Lutron’s Clear Conn…" at bounding box center [833, 286] width 361 height 86
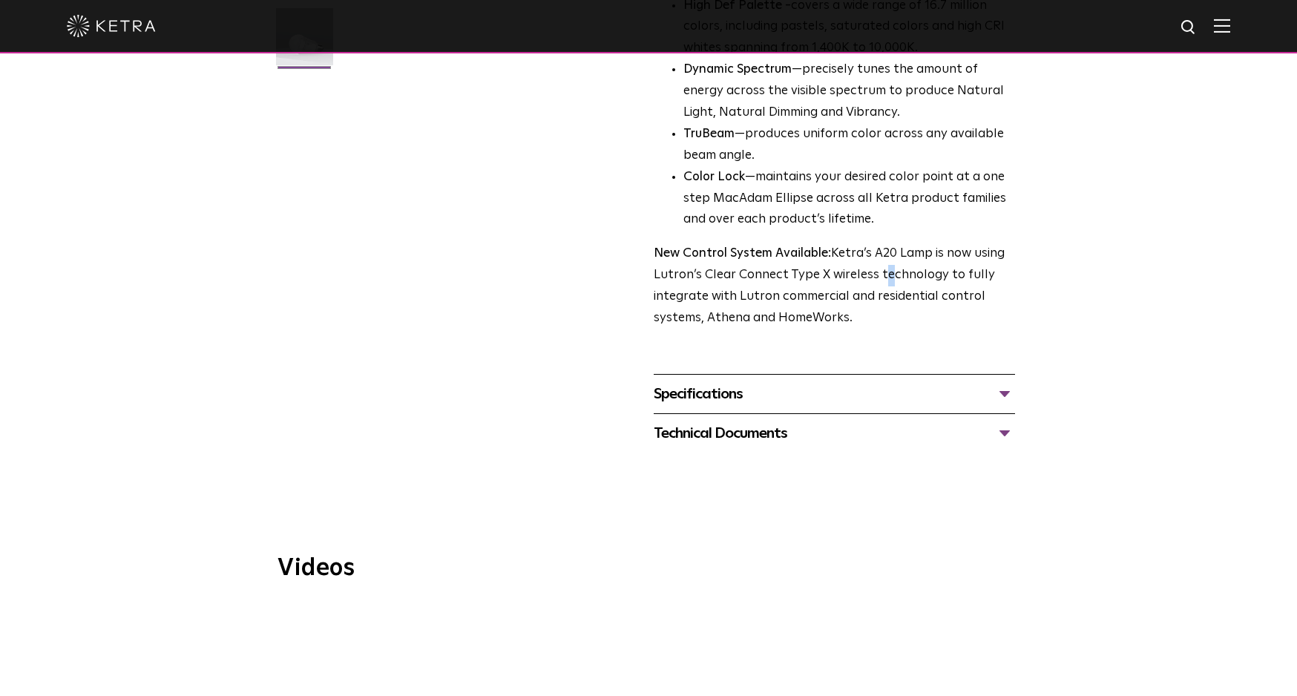
drag, startPoint x: 876, startPoint y: 229, endPoint x: 1006, endPoint y: 243, distance: 130.6
click at [884, 243] on p "New Control System Available: Ketra’s A20 Lamp is now using Lutron’s Clear Conn…" at bounding box center [833, 286] width 361 height 86
click at [1006, 243] on p "New Control System Available: Ketra’s A20 Lamp is now using Lutron’s Clear Conn…" at bounding box center [833, 286] width 361 height 86
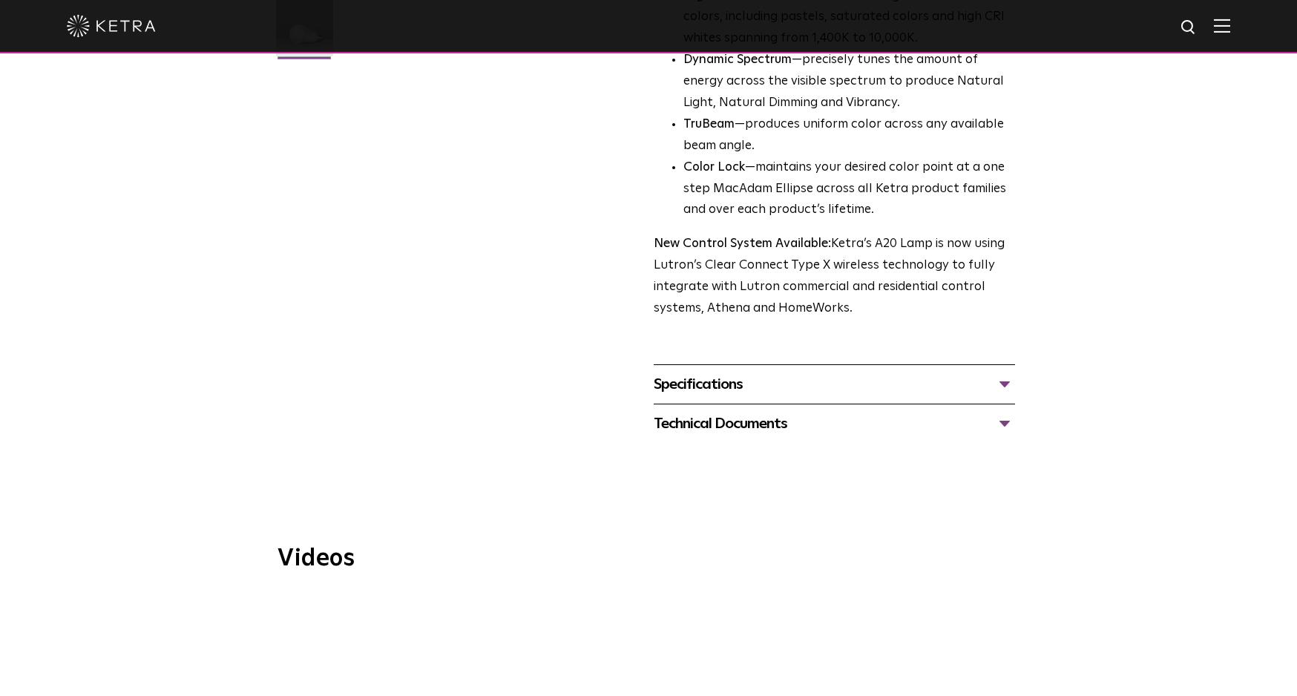
scroll to position [737, 0]
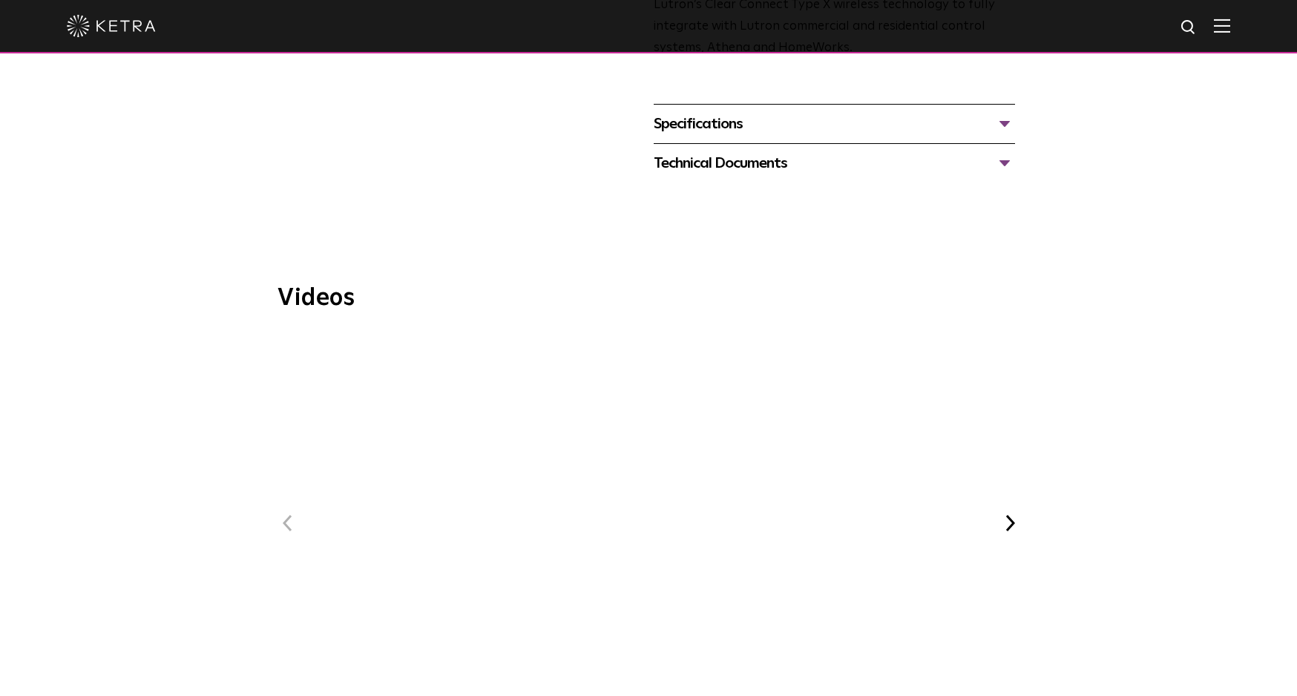
click at [880, 151] on div "Technical Documents" at bounding box center [833, 163] width 361 height 24
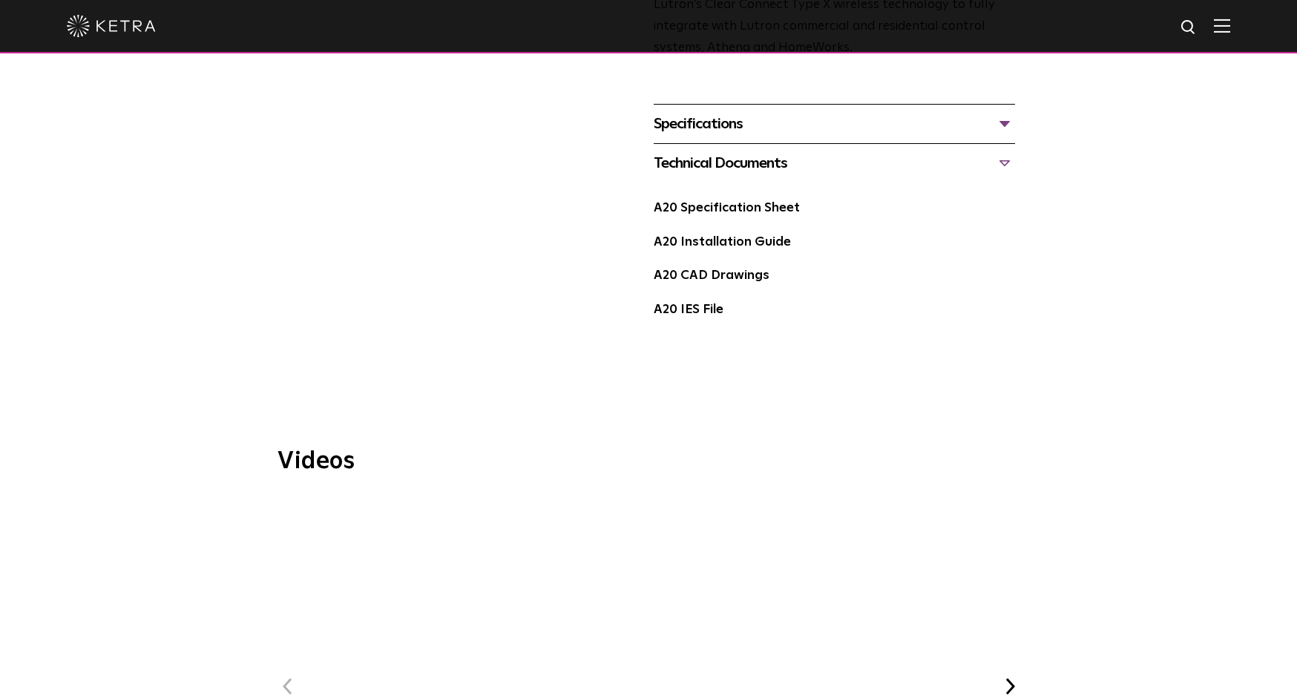
click at [880, 151] on div "Technical Documents" at bounding box center [833, 163] width 361 height 24
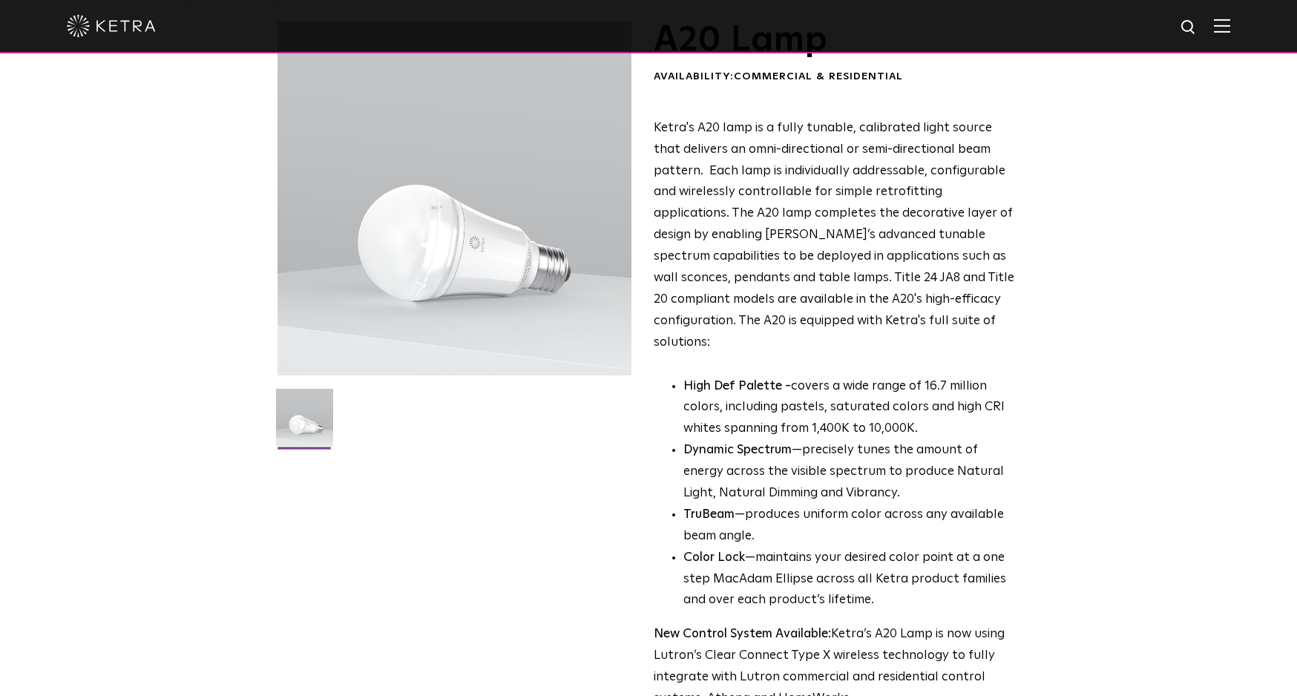
scroll to position [0, 0]
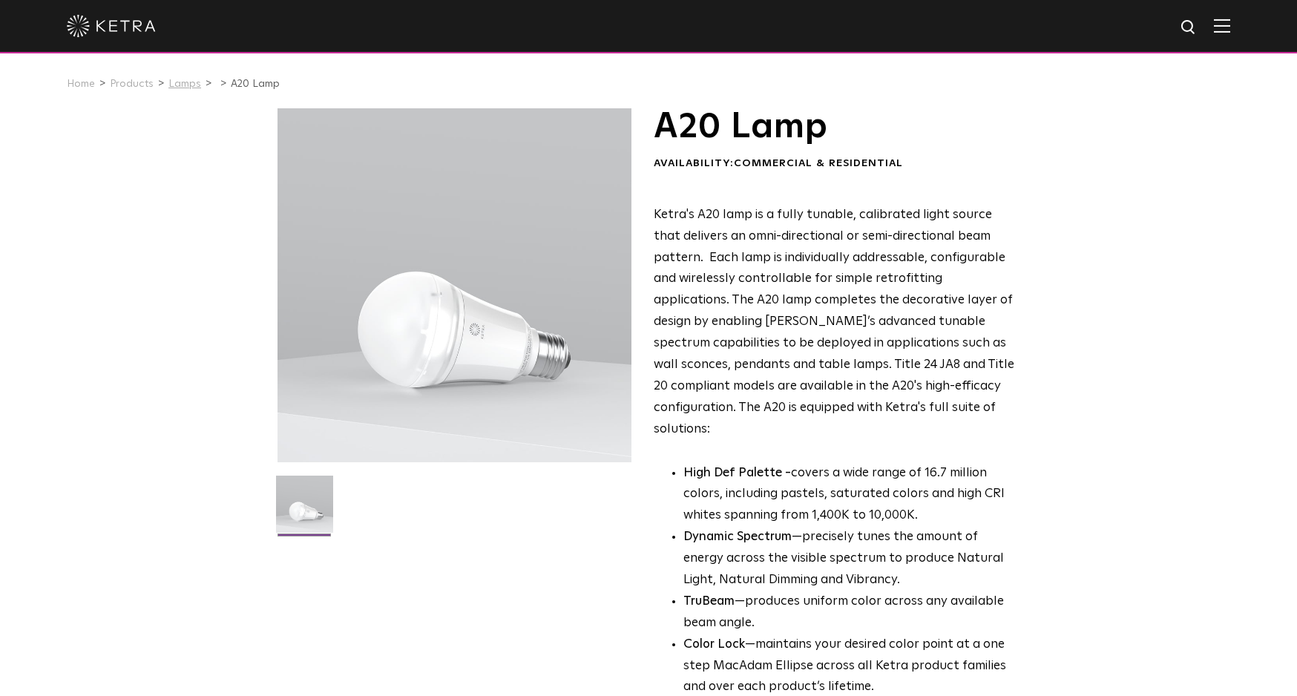
click at [178, 84] on link "Lamps" at bounding box center [184, 84] width 33 height 10
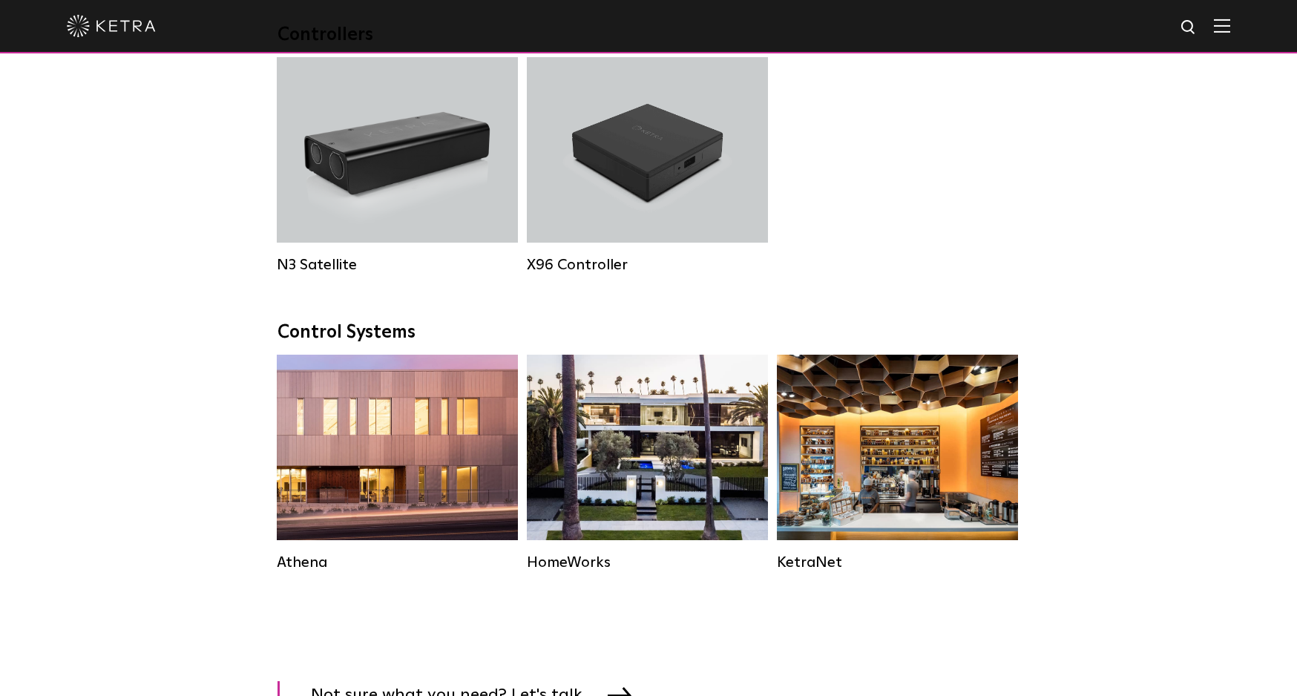
scroll to position [1634, 0]
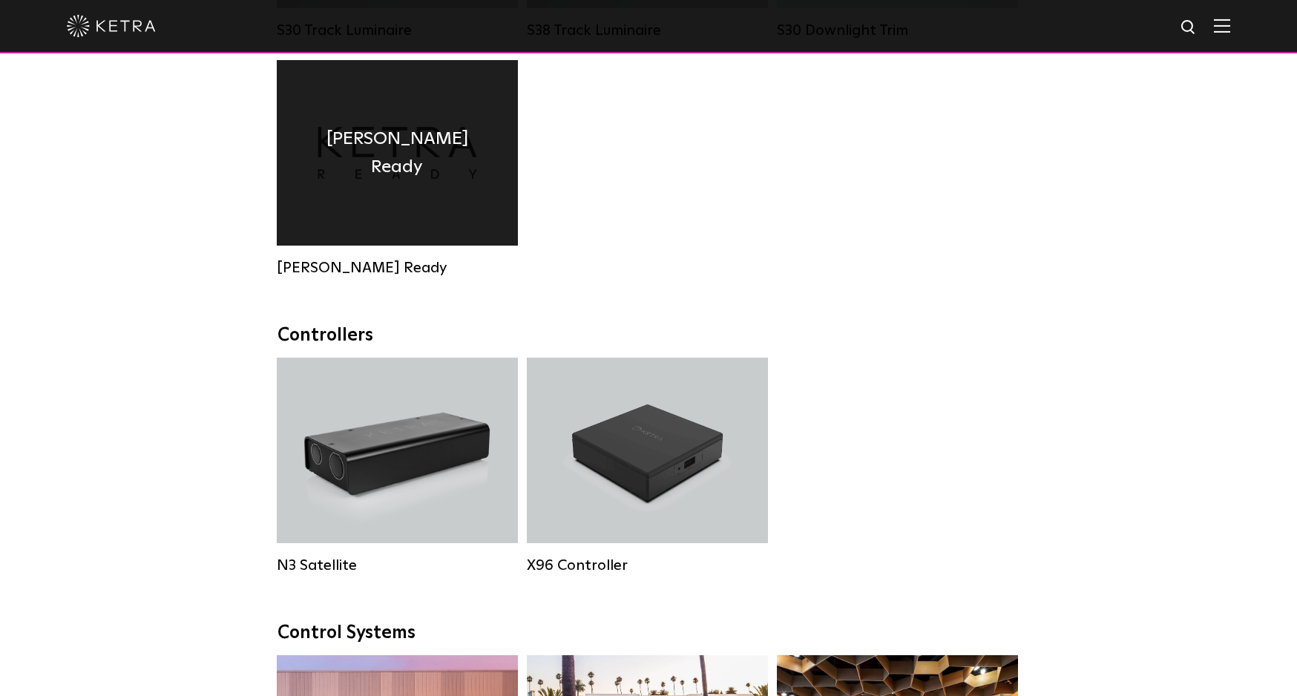
click at [406, 222] on div "Ketra Ready" at bounding box center [397, 152] width 241 height 185
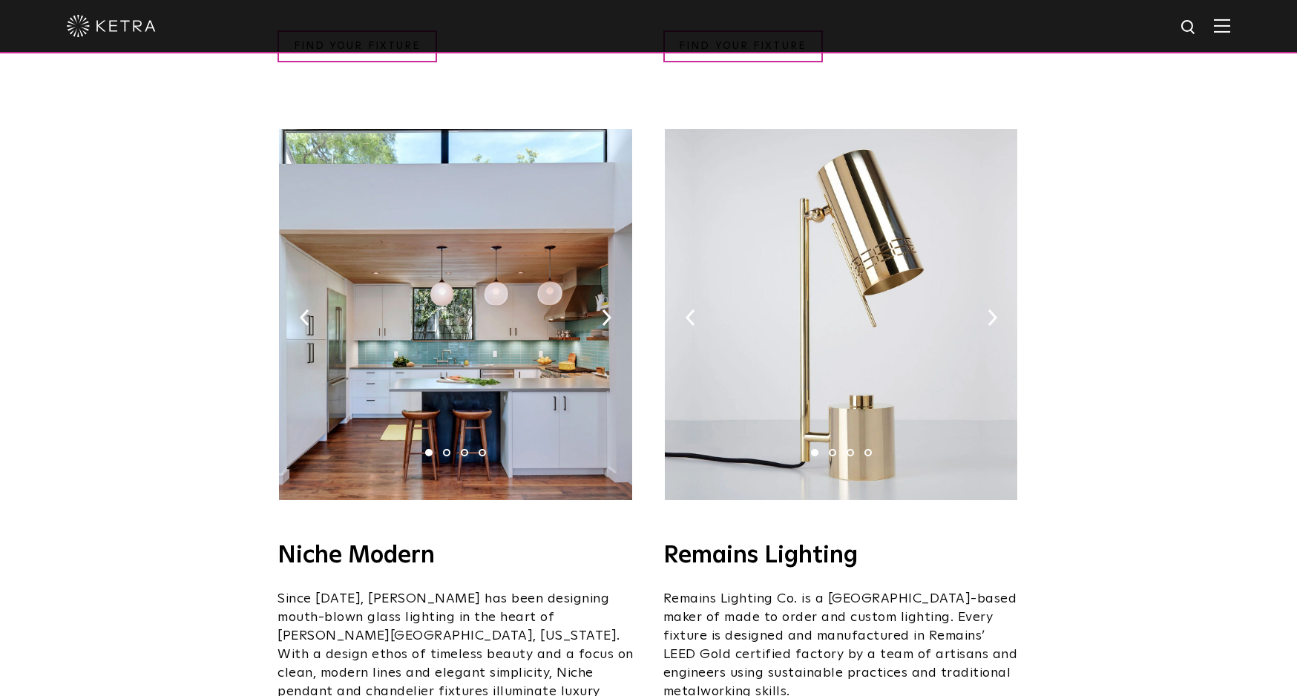
scroll to position [1544, 0]
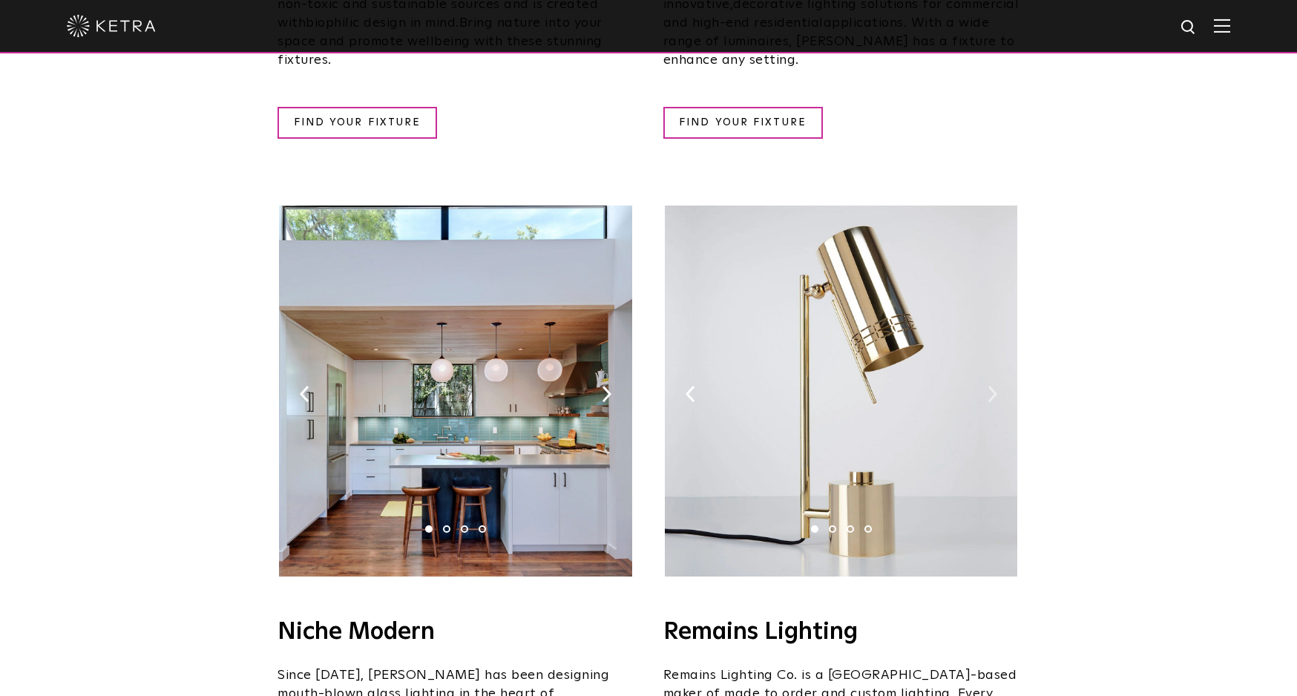
click at [991, 386] on img at bounding box center [992, 394] width 10 height 16
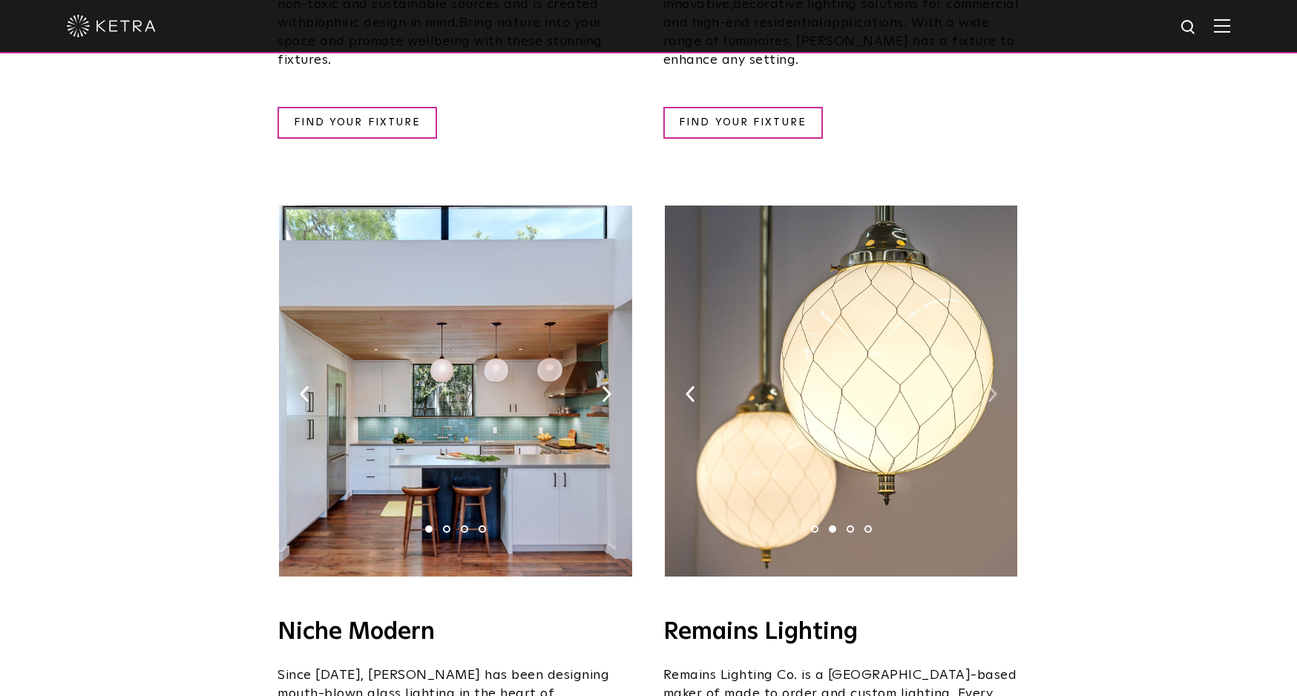
click at [991, 386] on img at bounding box center [992, 394] width 10 height 16
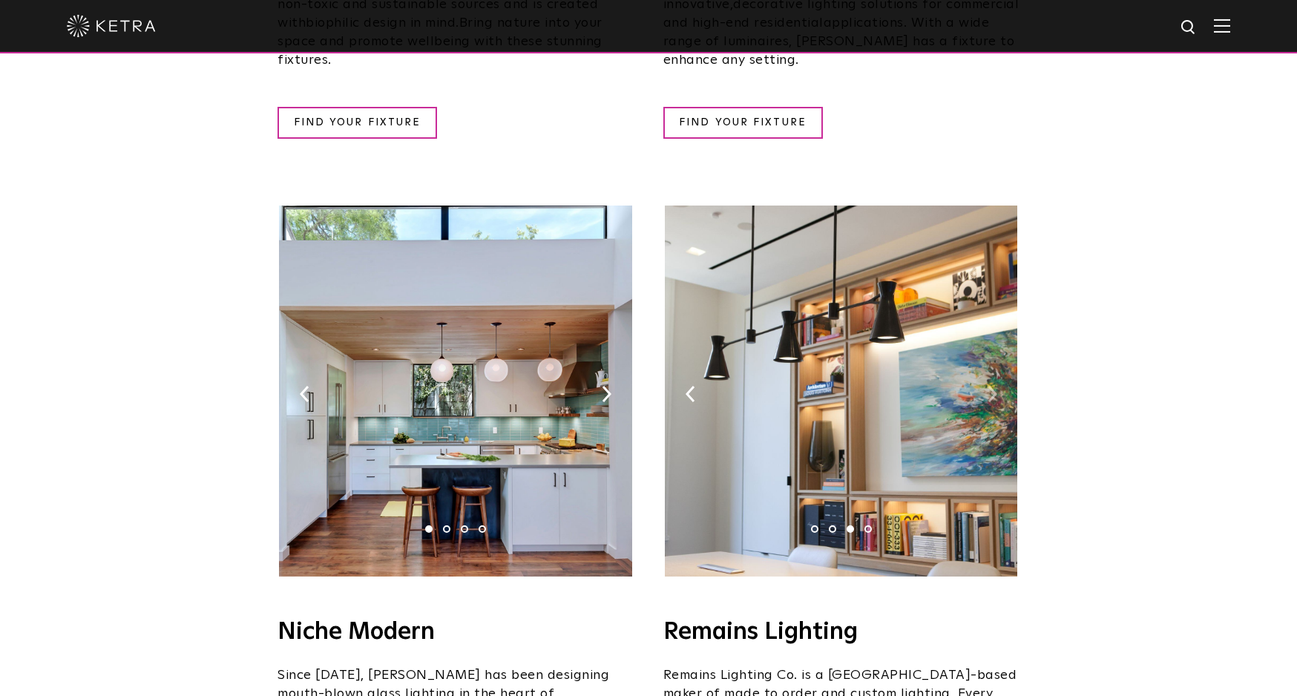
click at [991, 386] on img at bounding box center [992, 394] width 10 height 16
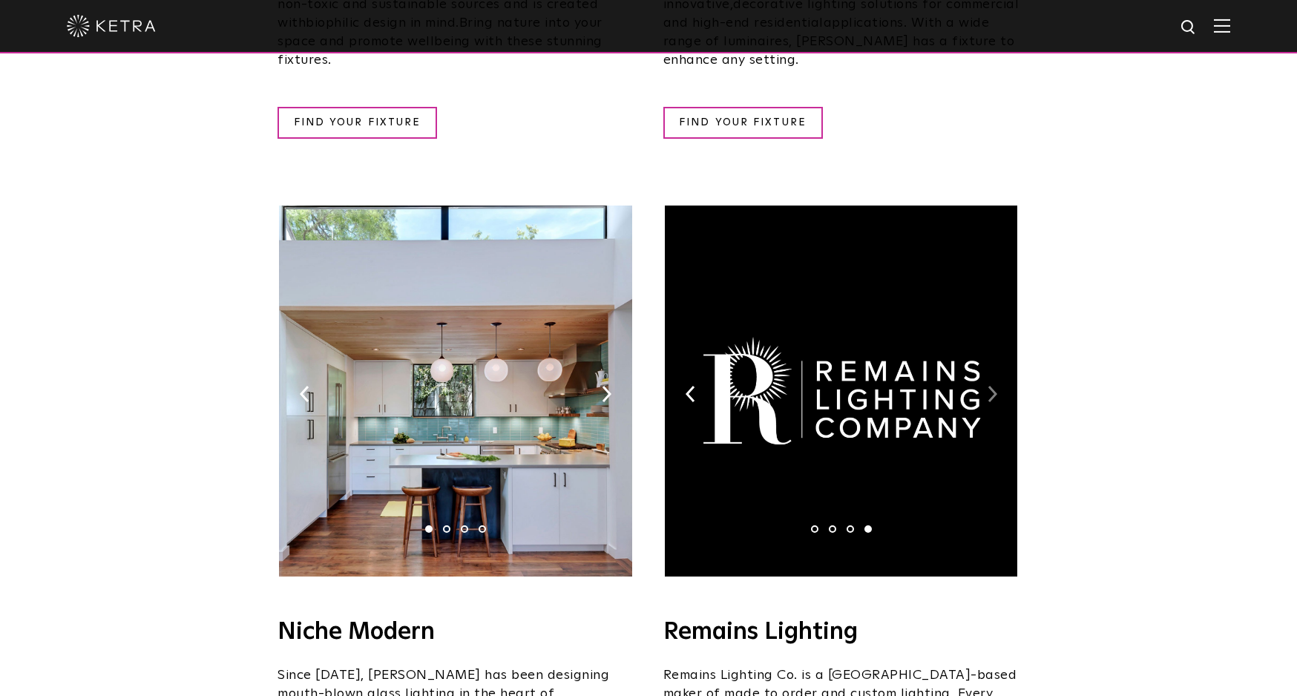
click at [991, 386] on img at bounding box center [992, 394] width 10 height 16
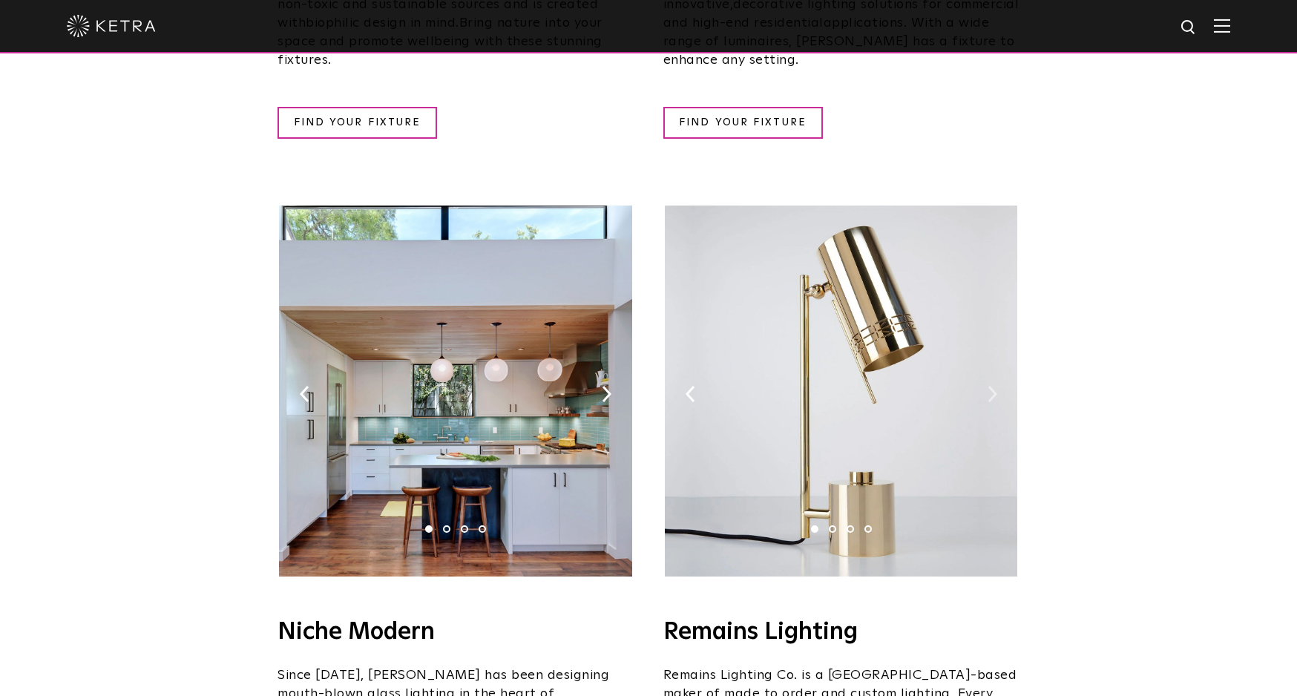
click at [991, 386] on img at bounding box center [992, 394] width 10 height 16
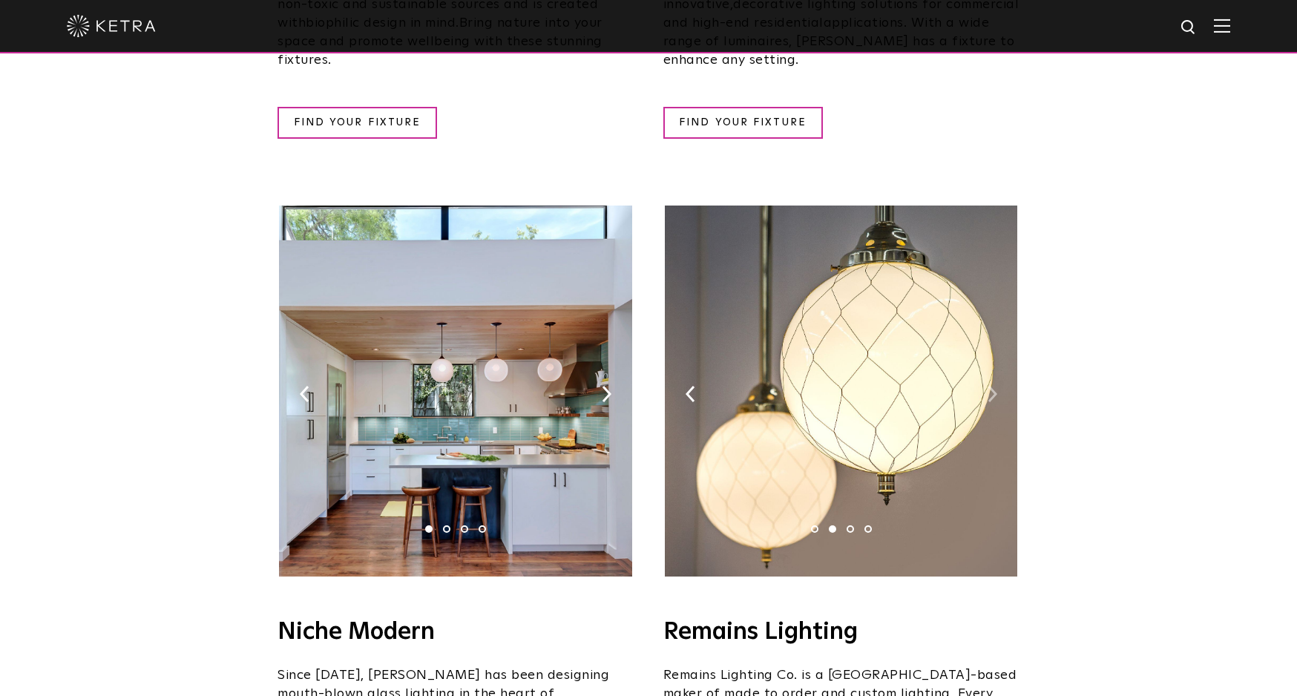
click at [991, 386] on img at bounding box center [992, 394] width 10 height 16
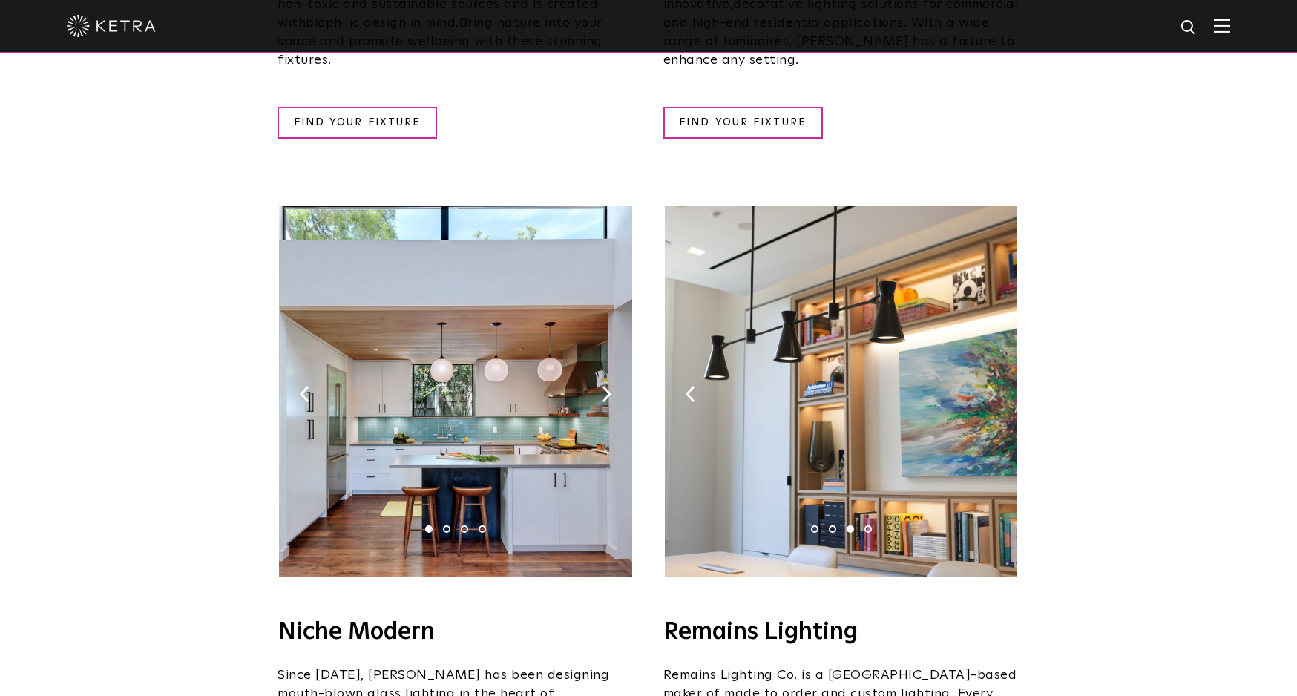
click at [991, 386] on img at bounding box center [992, 394] width 10 height 16
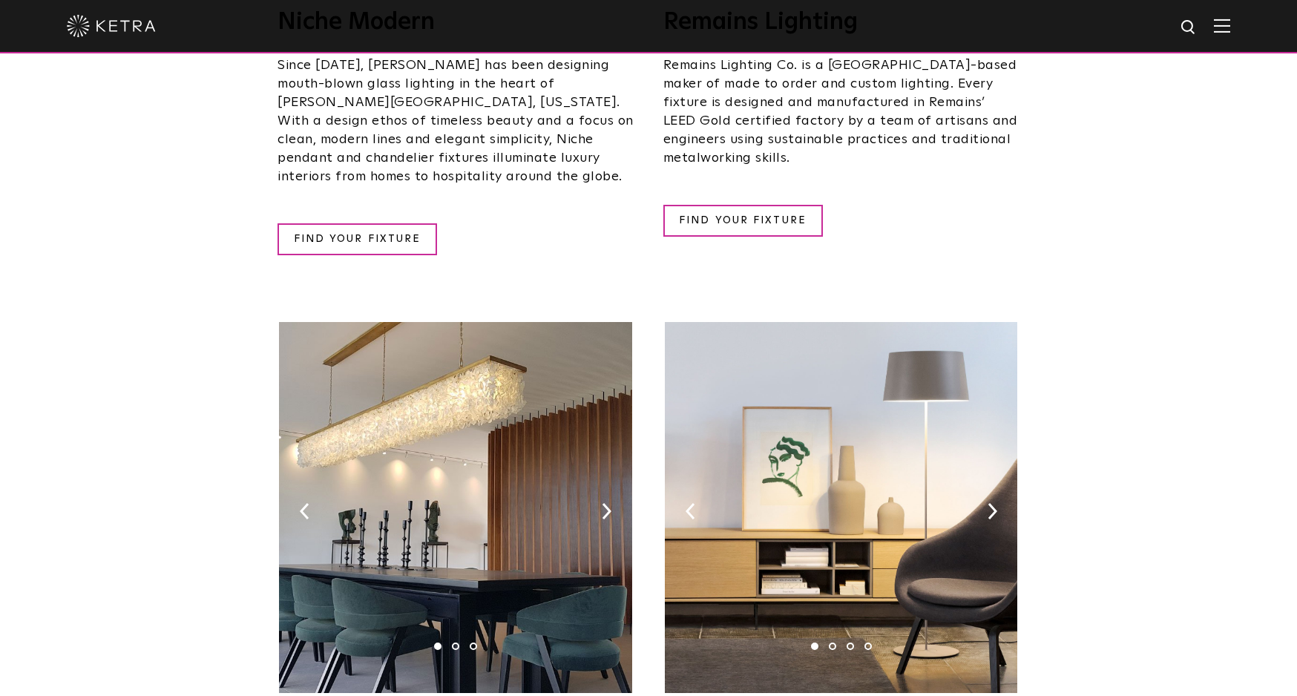
scroll to position [0, 0]
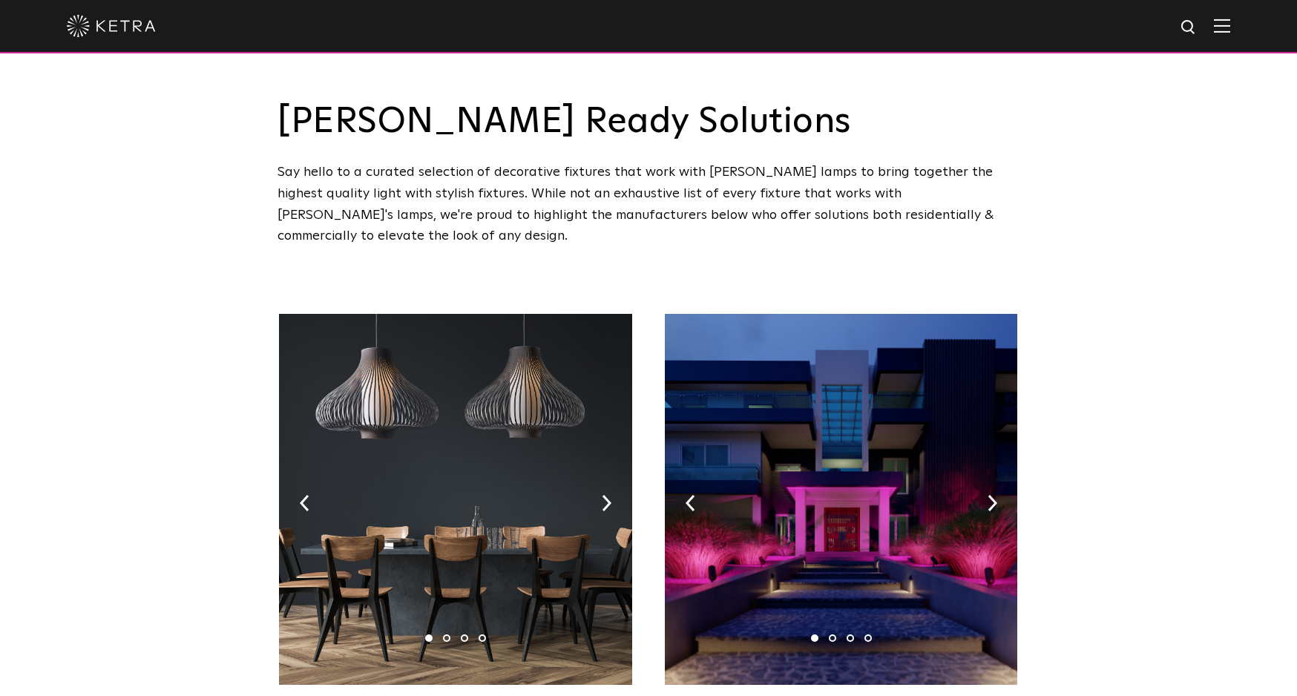
click at [116, 30] on img at bounding box center [111, 26] width 89 height 22
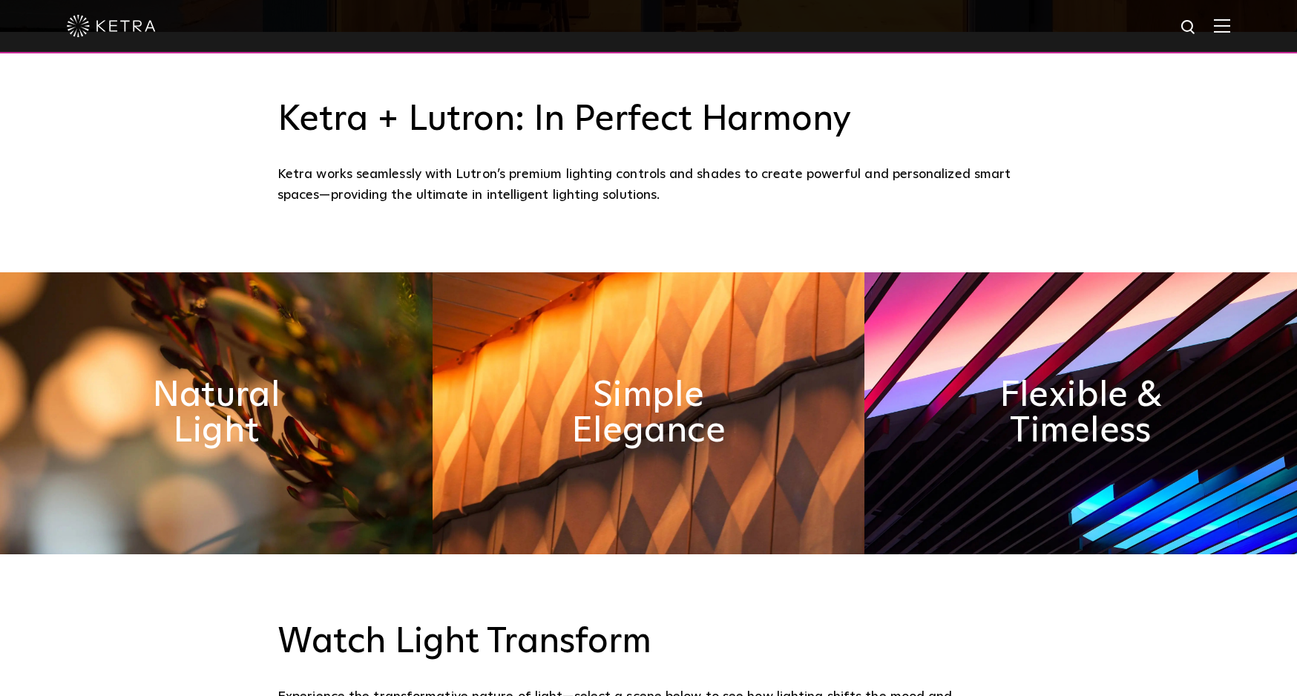
scroll to position [635, 0]
